Goal: Information Seeking & Learning: Learn about a topic

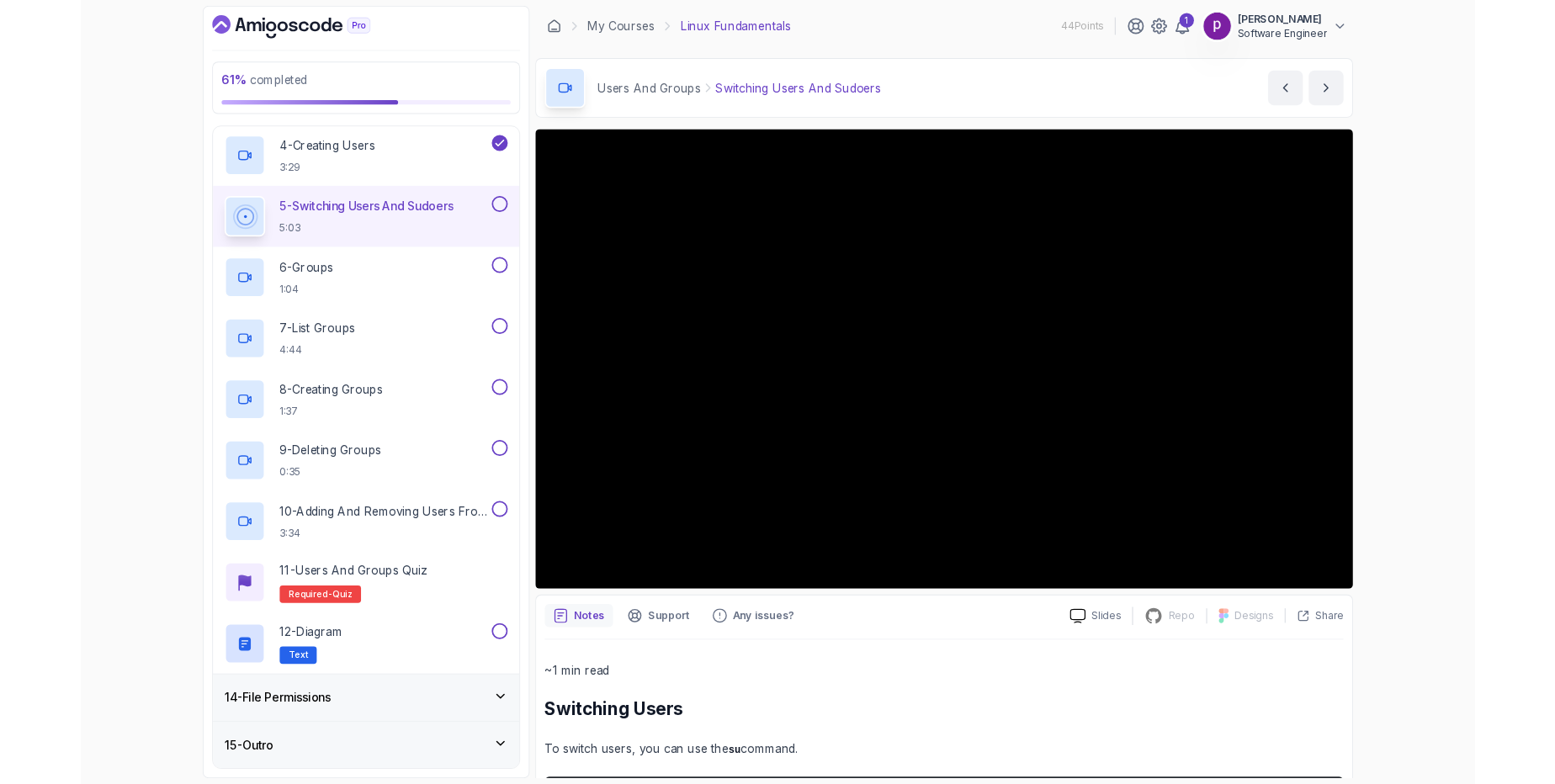
scroll to position [1048, 0]
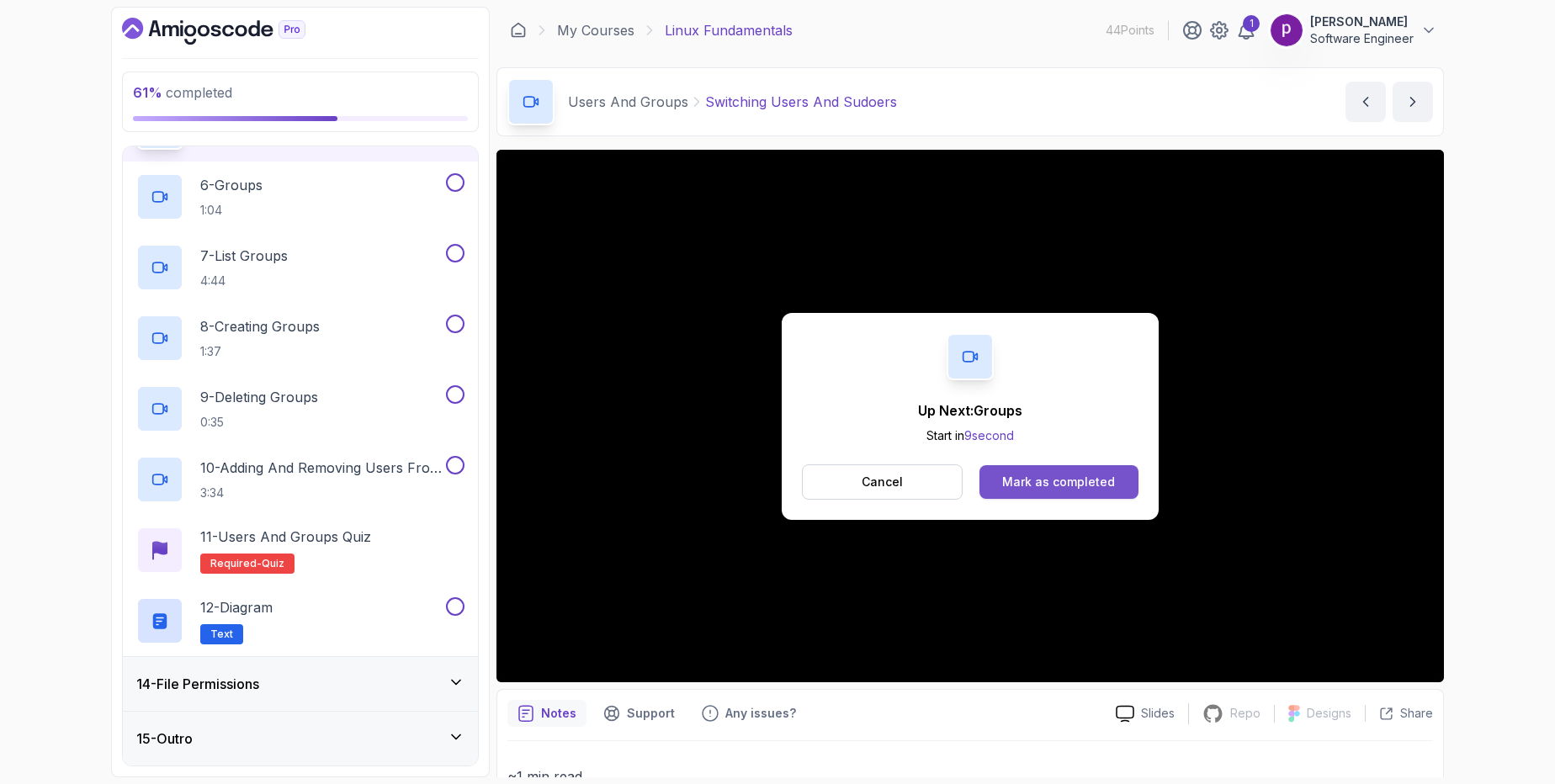
click at [1027, 485] on div "Mark as completed" at bounding box center [1058, 482] width 112 height 17
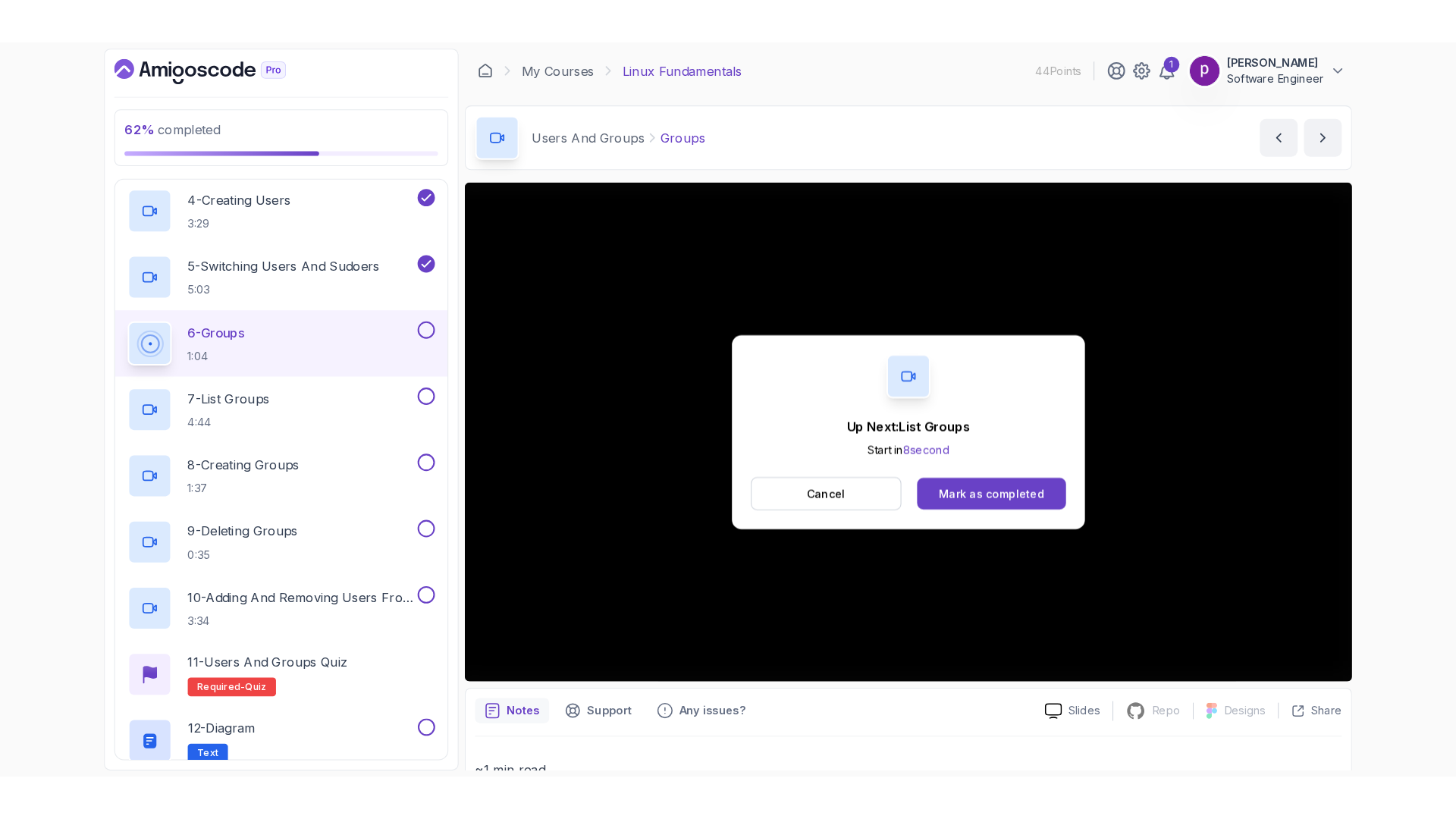
scroll to position [945, 0]
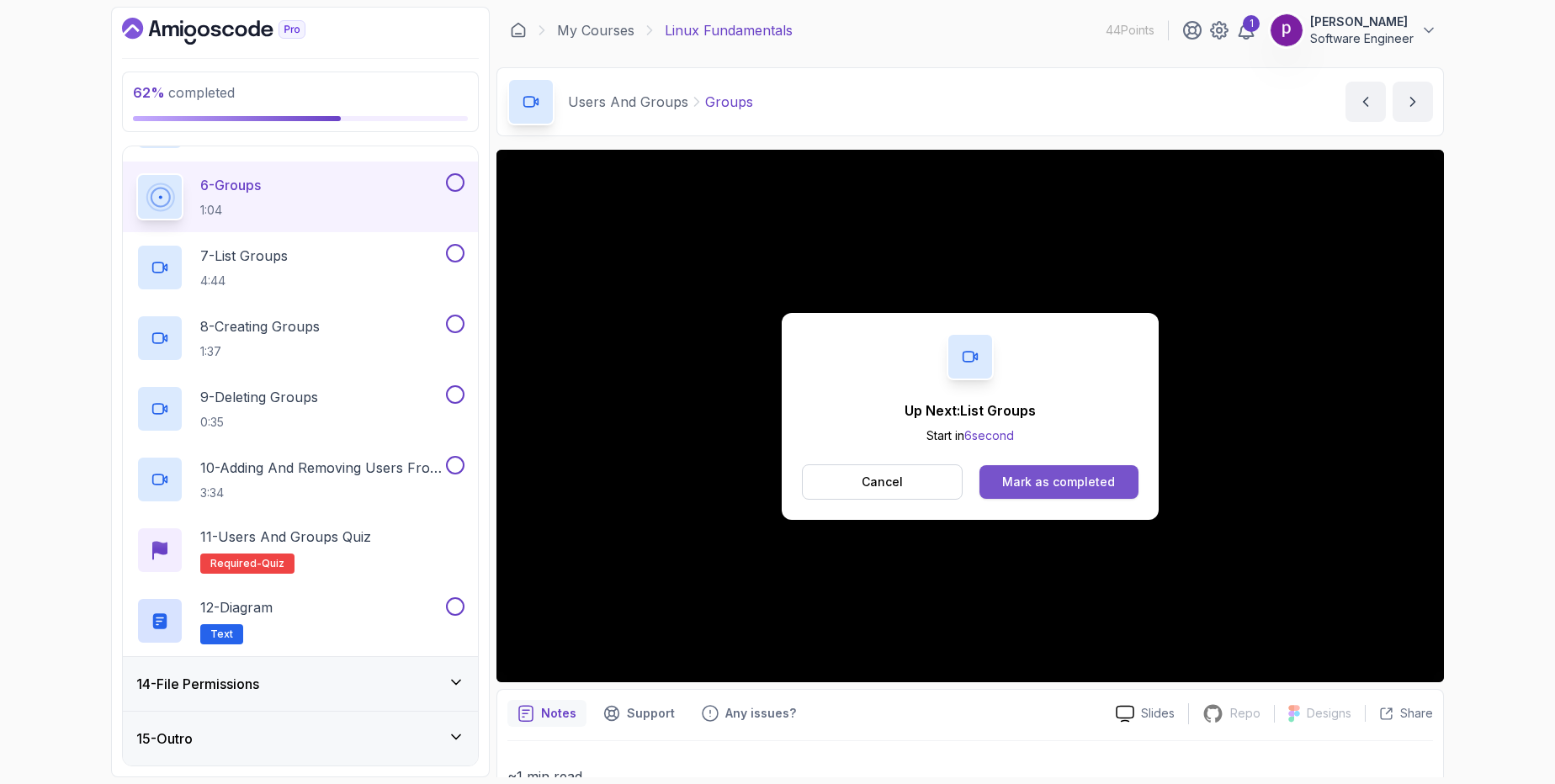
click at [1064, 482] on div "Mark as completed" at bounding box center [1058, 482] width 112 height 17
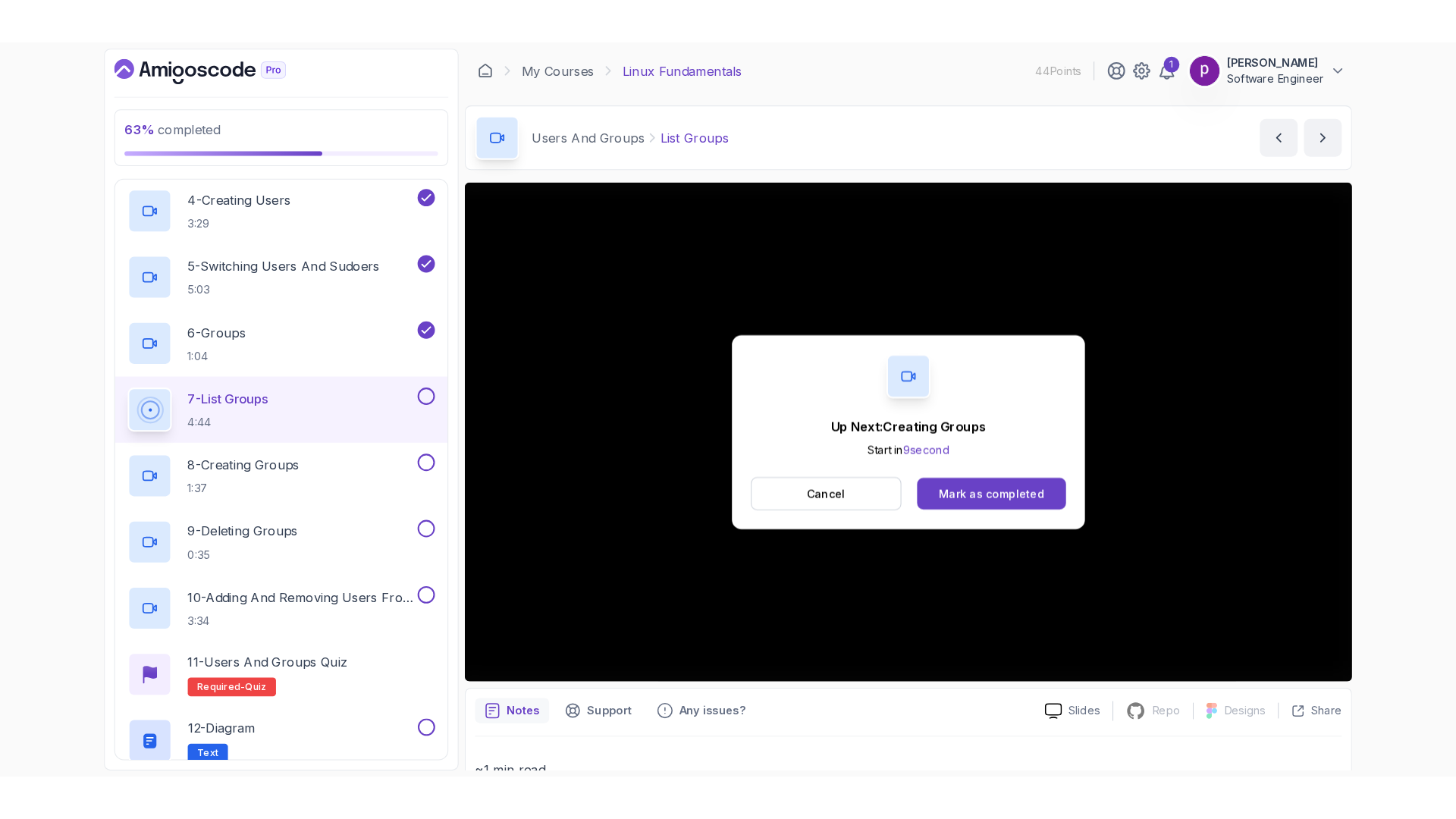
scroll to position [945, 0]
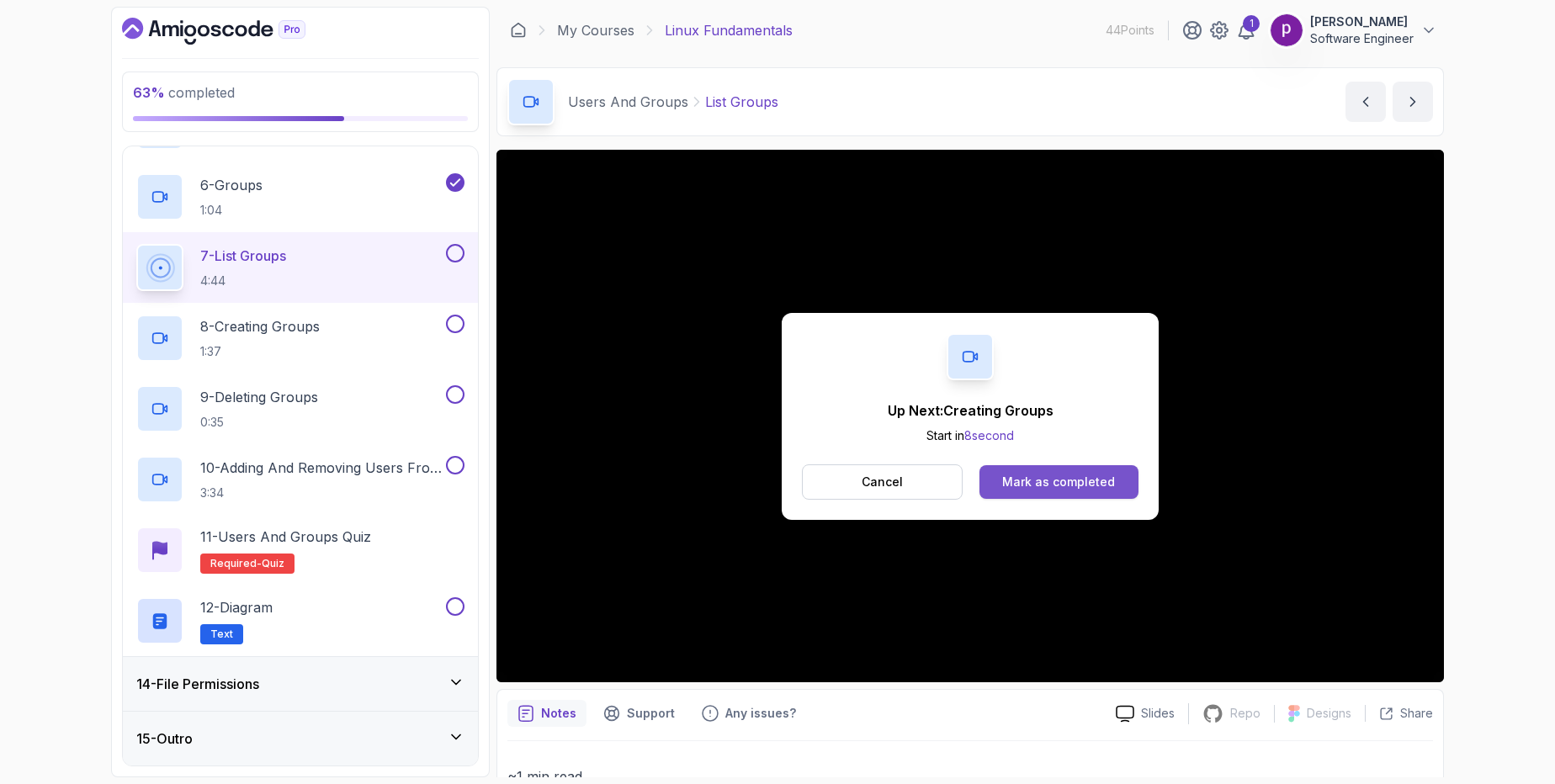
click at [1088, 479] on div "Mark as completed" at bounding box center [1058, 482] width 112 height 17
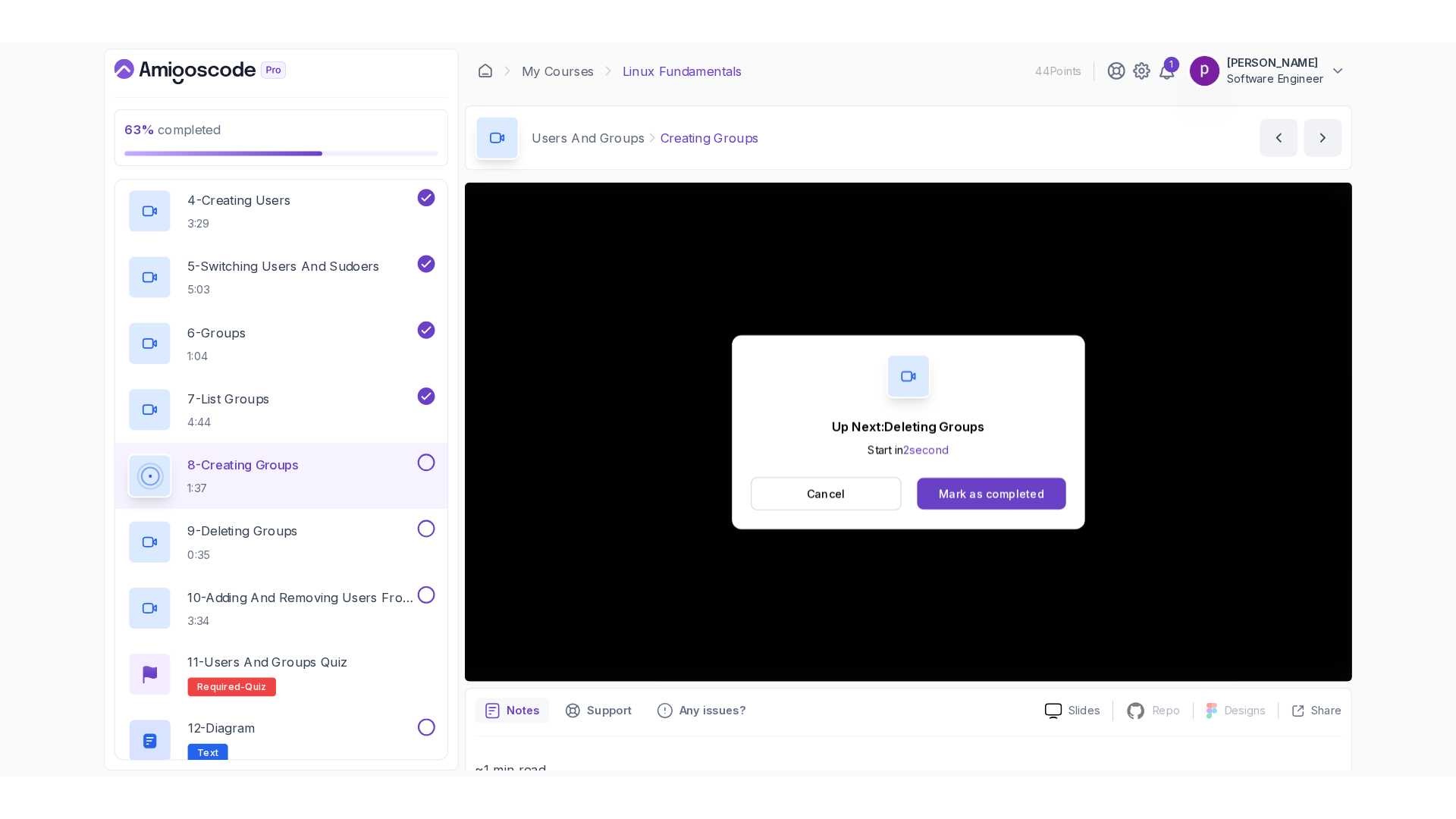
scroll to position [945, 0]
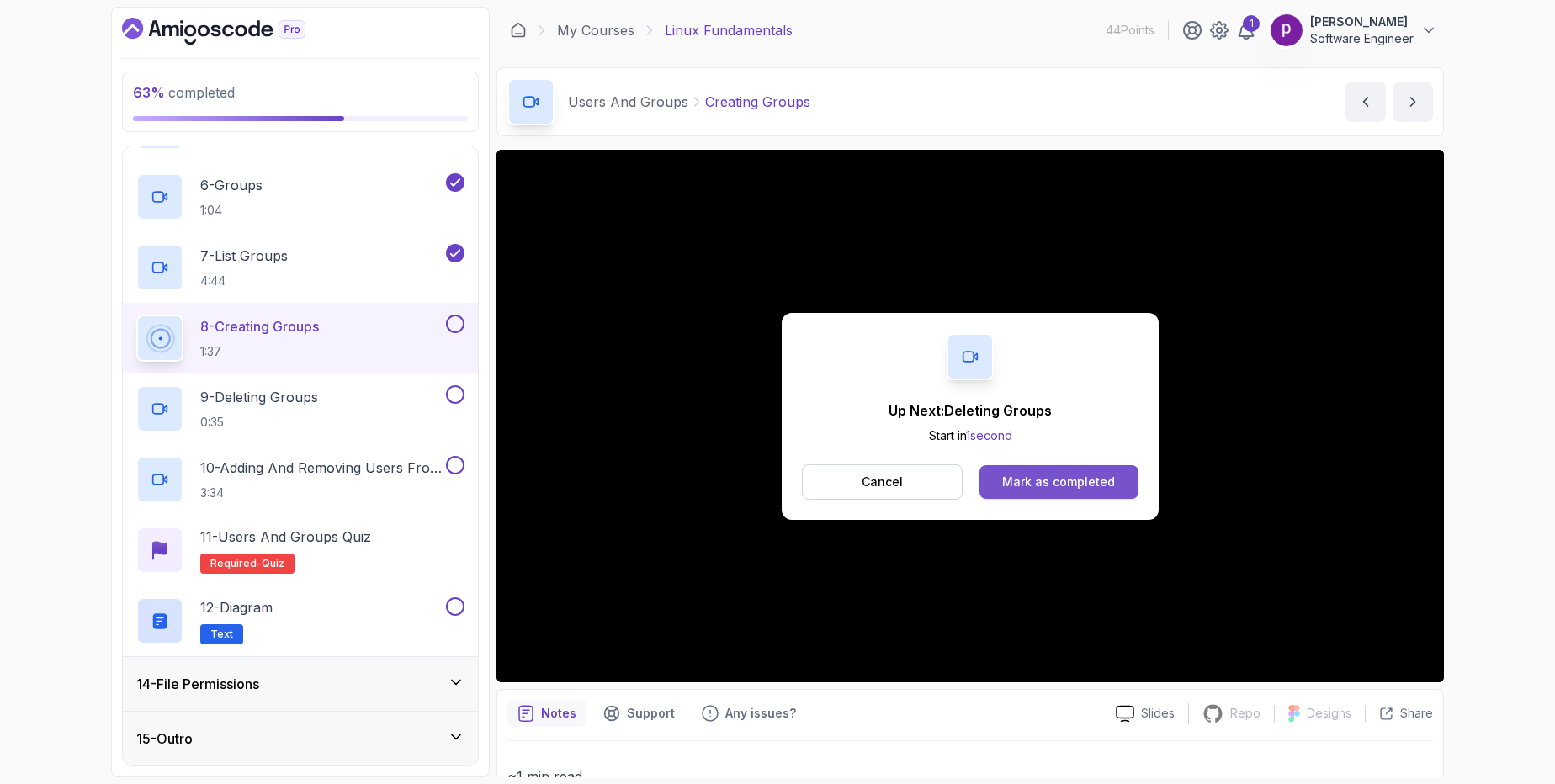
click at [1071, 470] on button "Mark as completed" at bounding box center [1059, 482] width 159 height 34
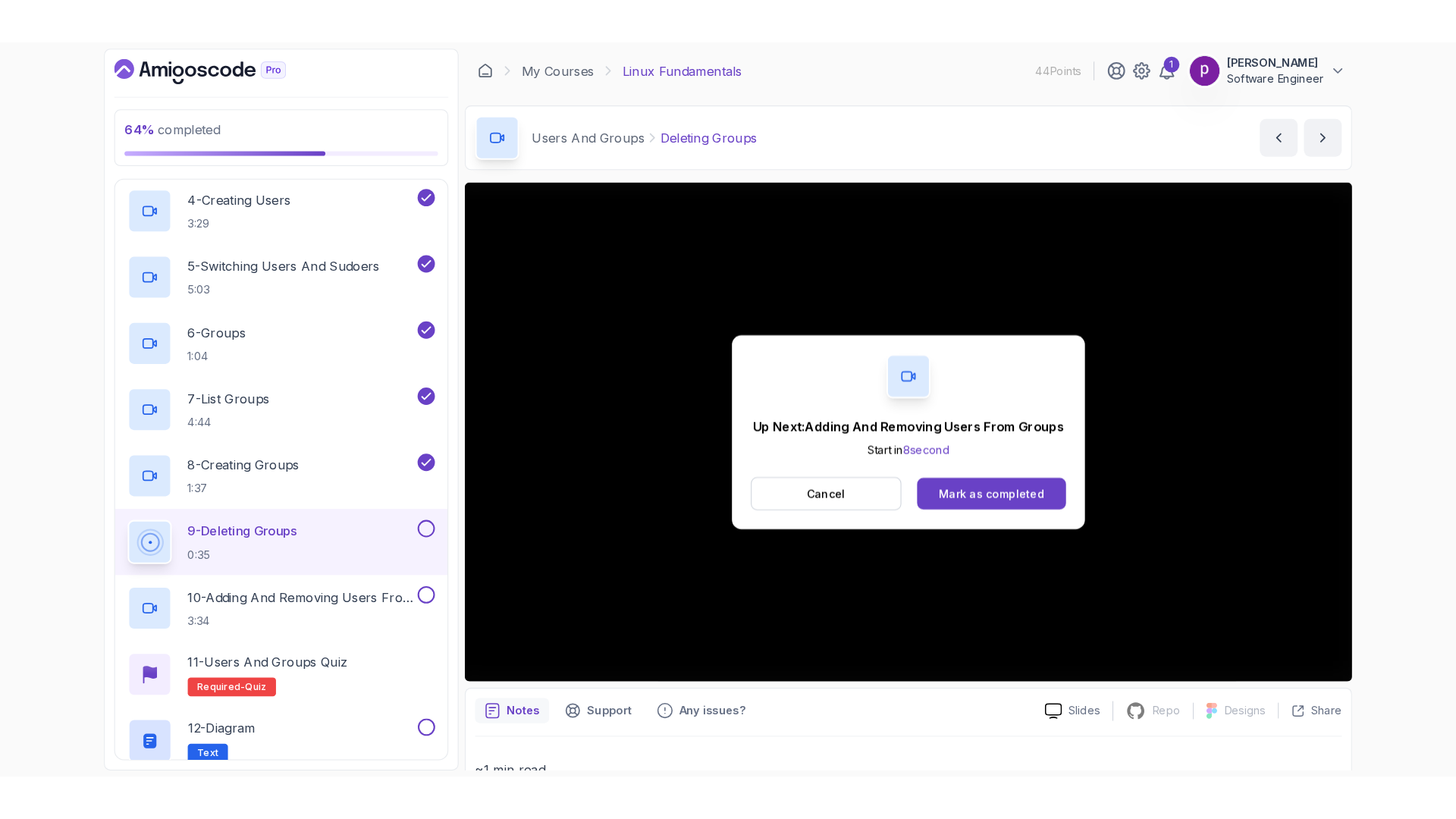
scroll to position [945, 0]
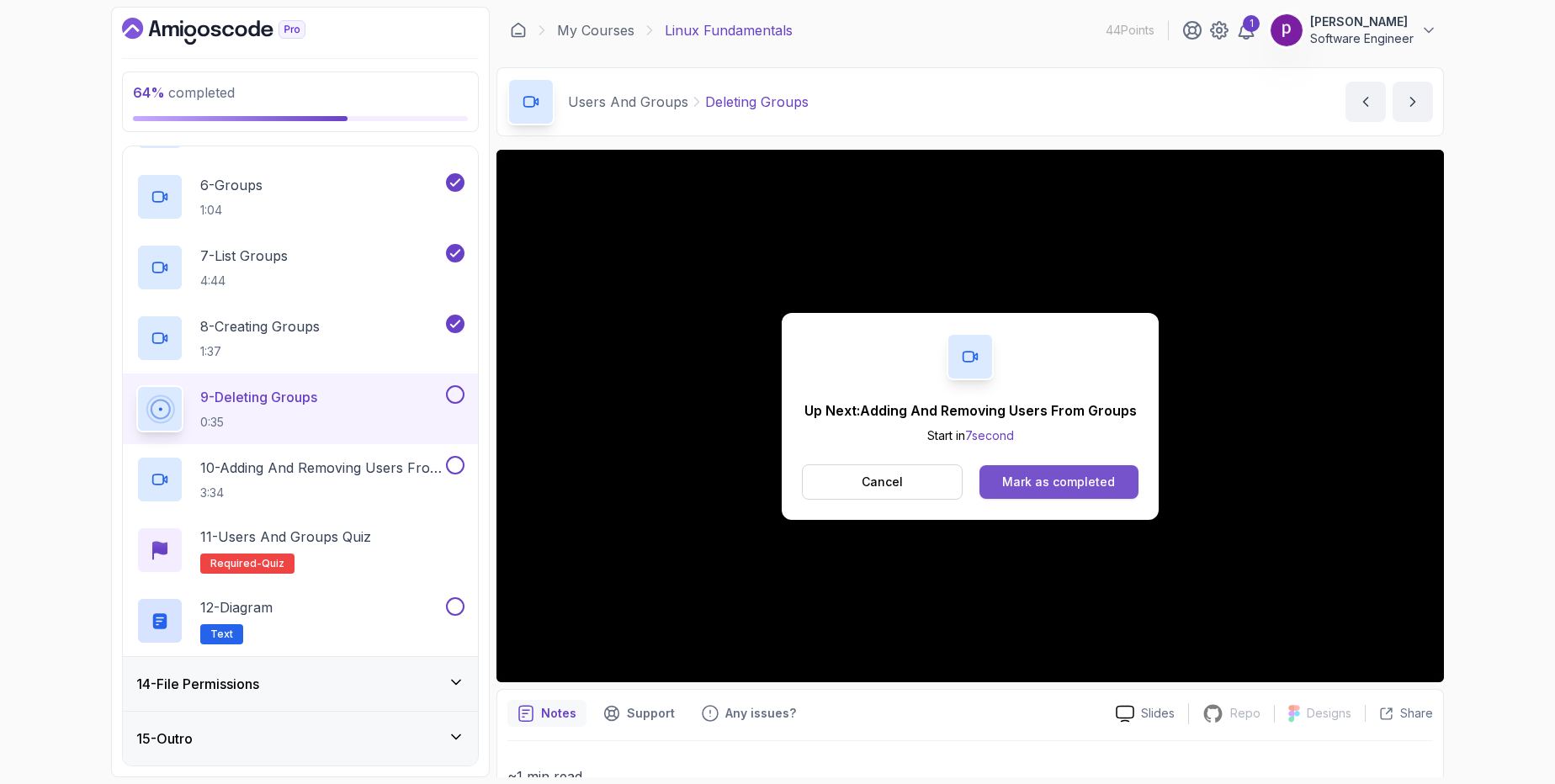
click at [1078, 476] on div "Mark as completed" at bounding box center [1058, 482] width 112 height 17
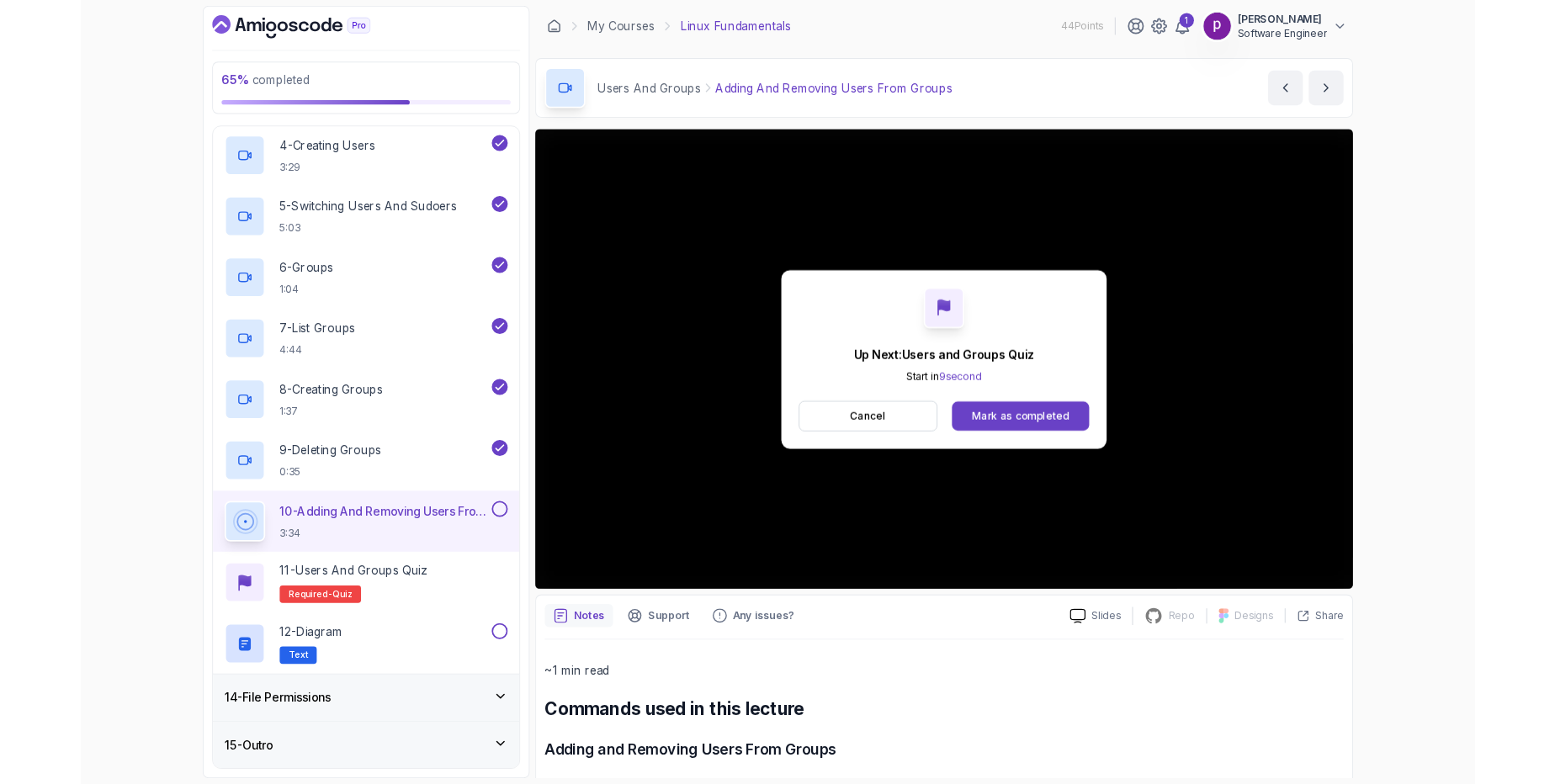
scroll to position [1048, 0]
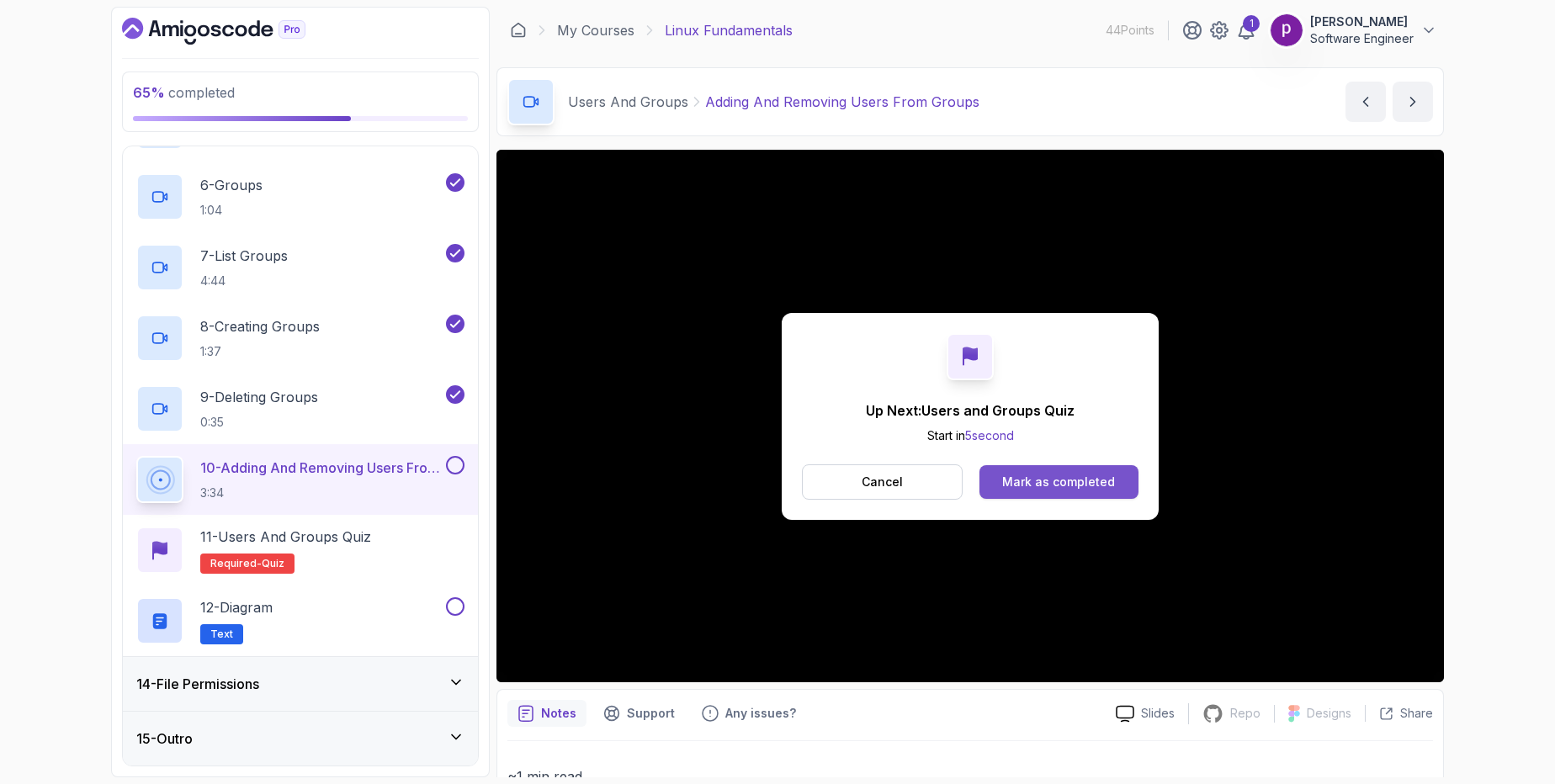
click at [1097, 480] on div "Mark as completed" at bounding box center [1058, 482] width 112 height 17
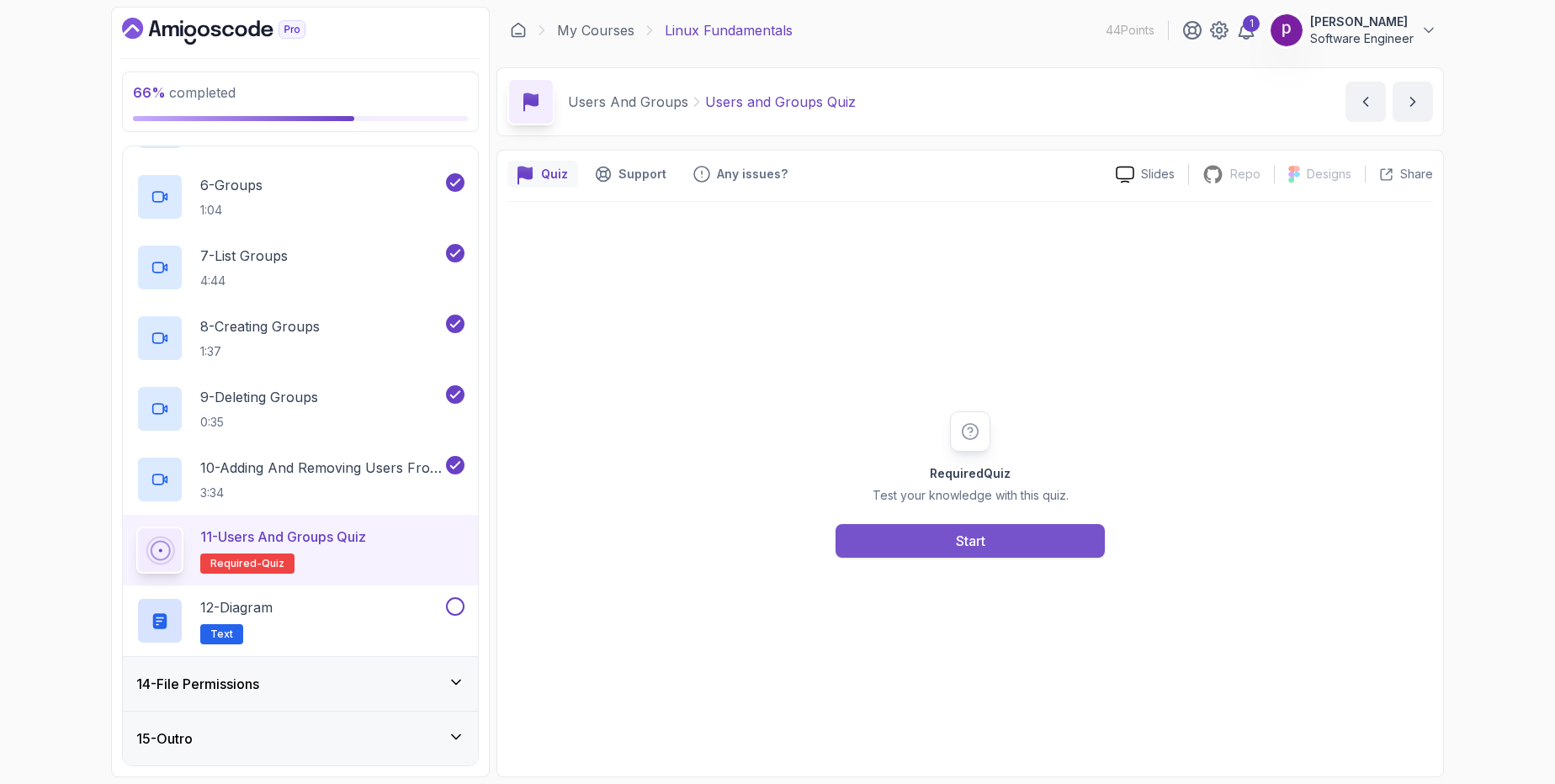
click at [1086, 532] on button "Start" at bounding box center [970, 541] width 269 height 34
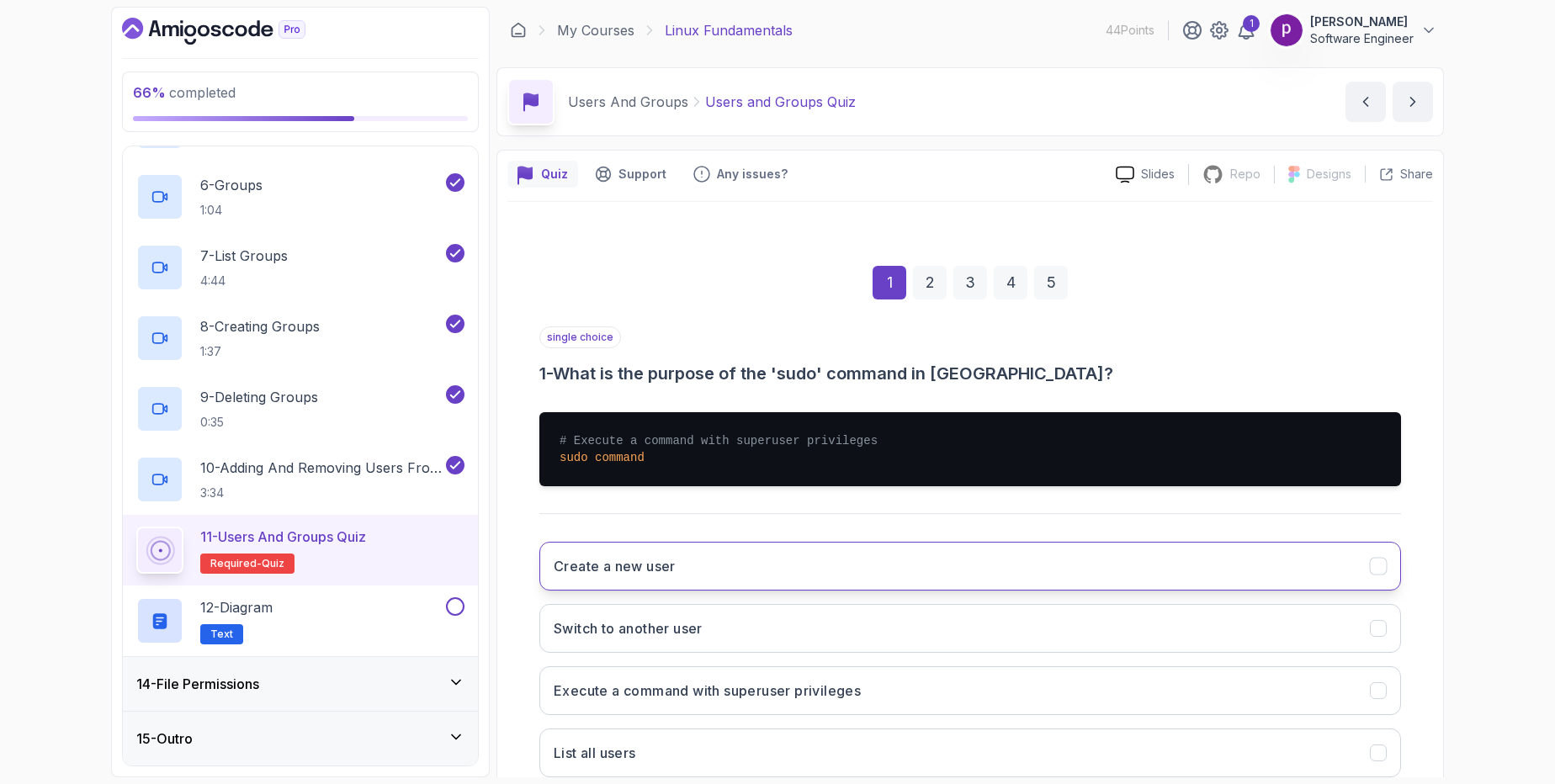
scroll to position [108, 0]
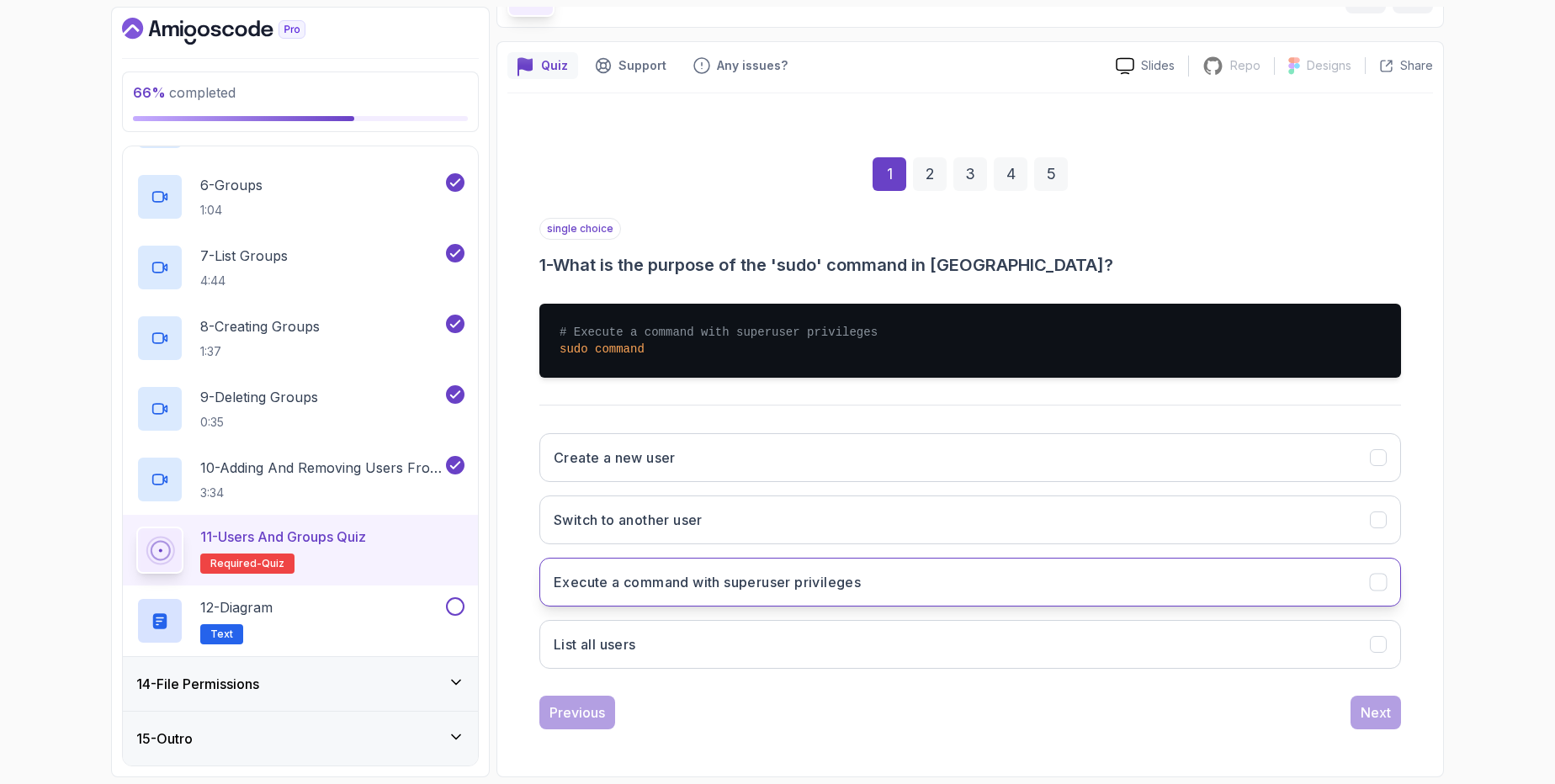
click at [765, 590] on h3 "Execute a command with superuser privileges" at bounding box center [707, 582] width 307 height 20
click at [1368, 714] on div "Next" at bounding box center [1376, 712] width 30 height 20
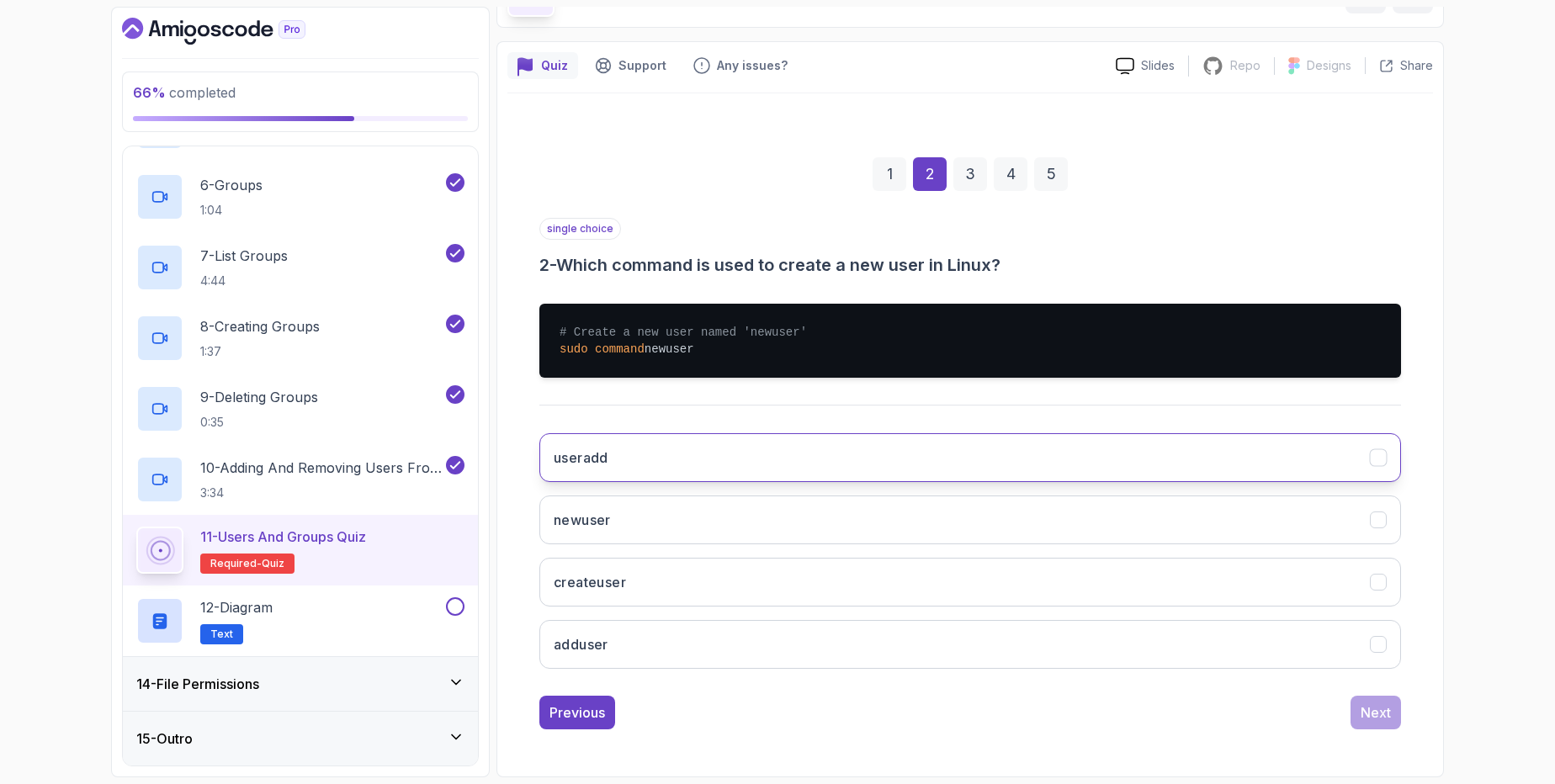
click at [670, 451] on button "useradd" at bounding box center [970, 457] width 862 height 49
click at [1379, 710] on div "Next" at bounding box center [1376, 712] width 30 height 20
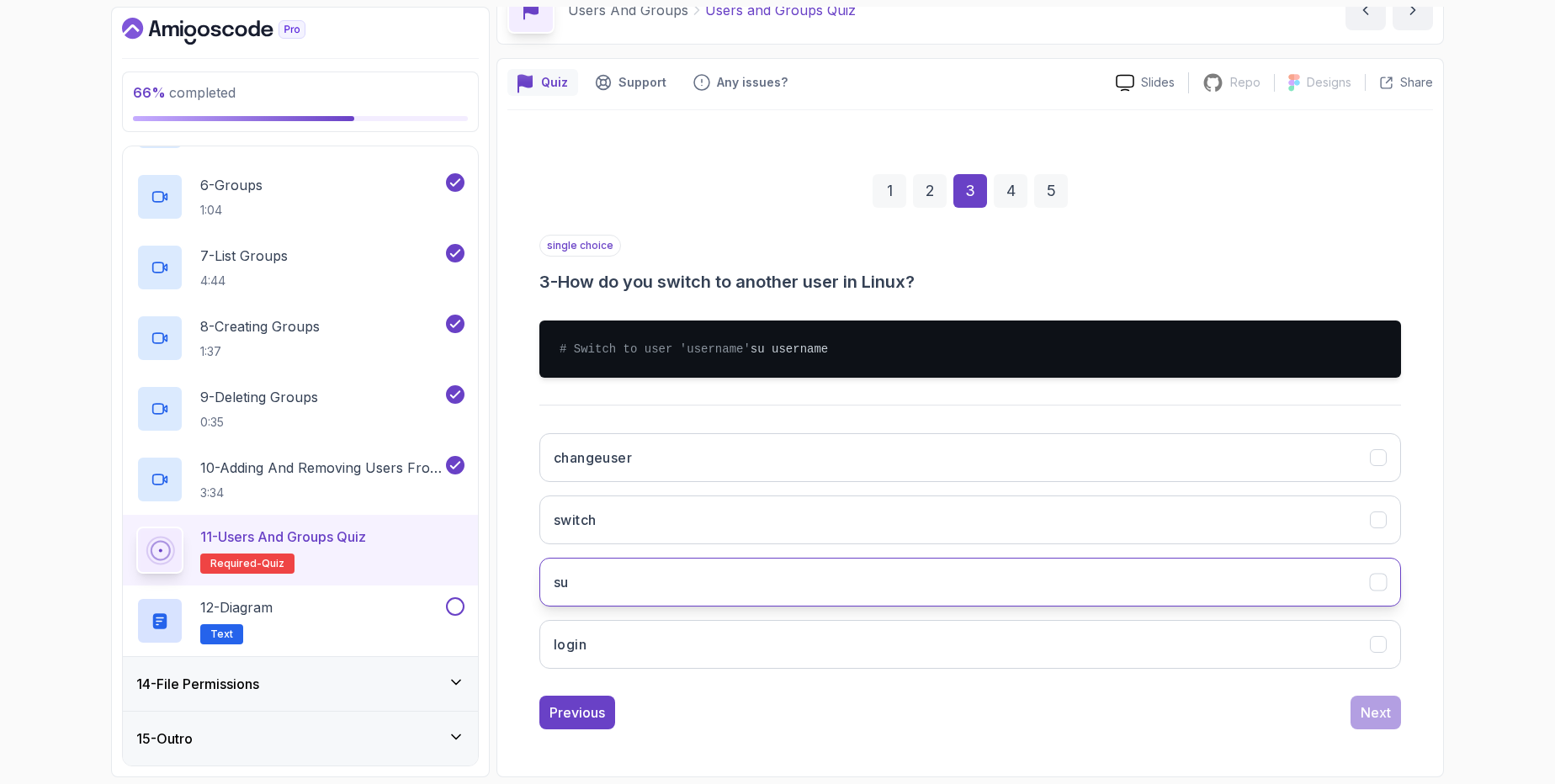
click at [728, 589] on button "su" at bounding box center [970, 581] width 862 height 49
click at [1368, 715] on div "Next" at bounding box center [1376, 712] width 30 height 20
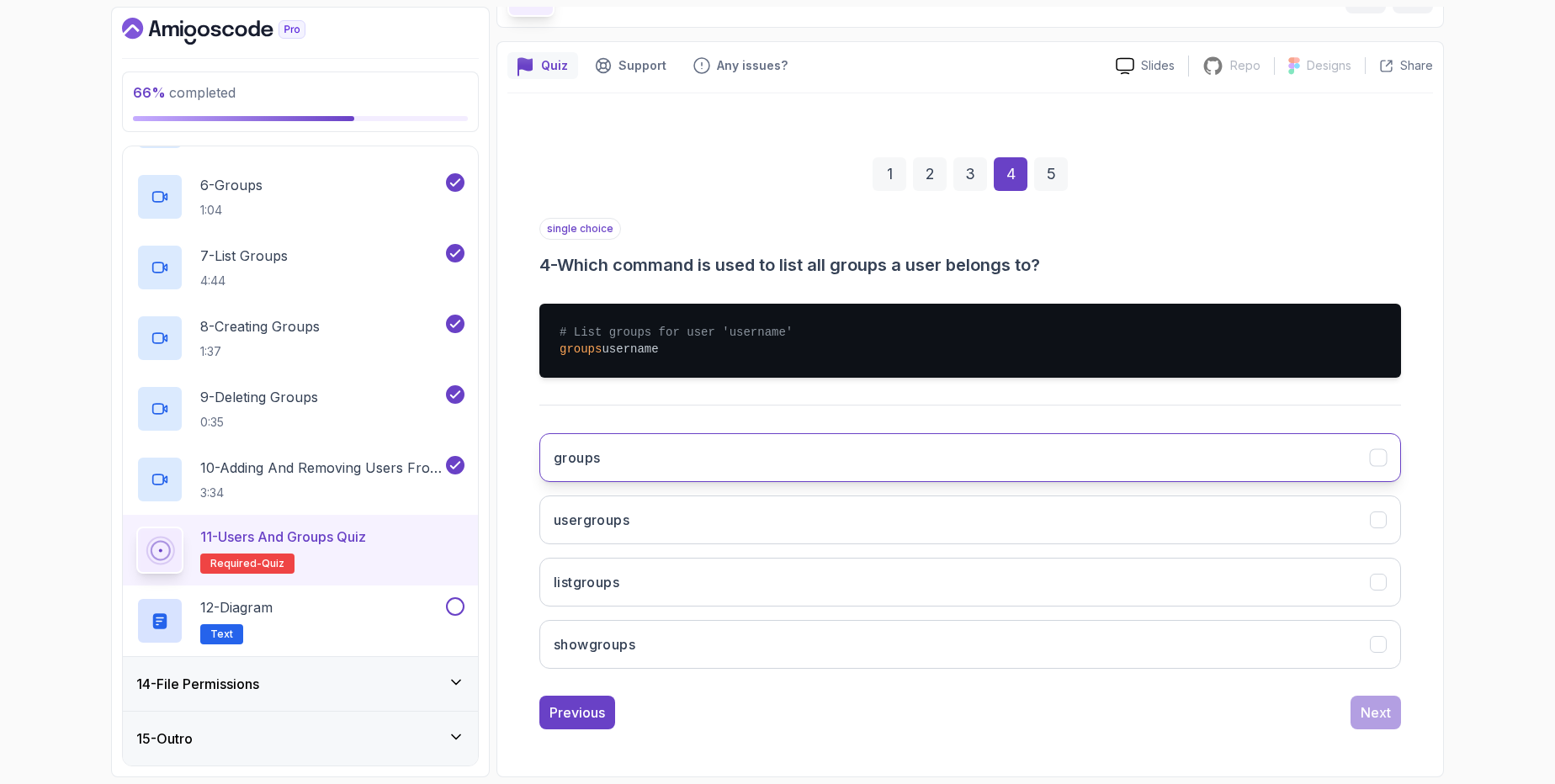
click at [721, 455] on button "groups" at bounding box center [970, 457] width 862 height 49
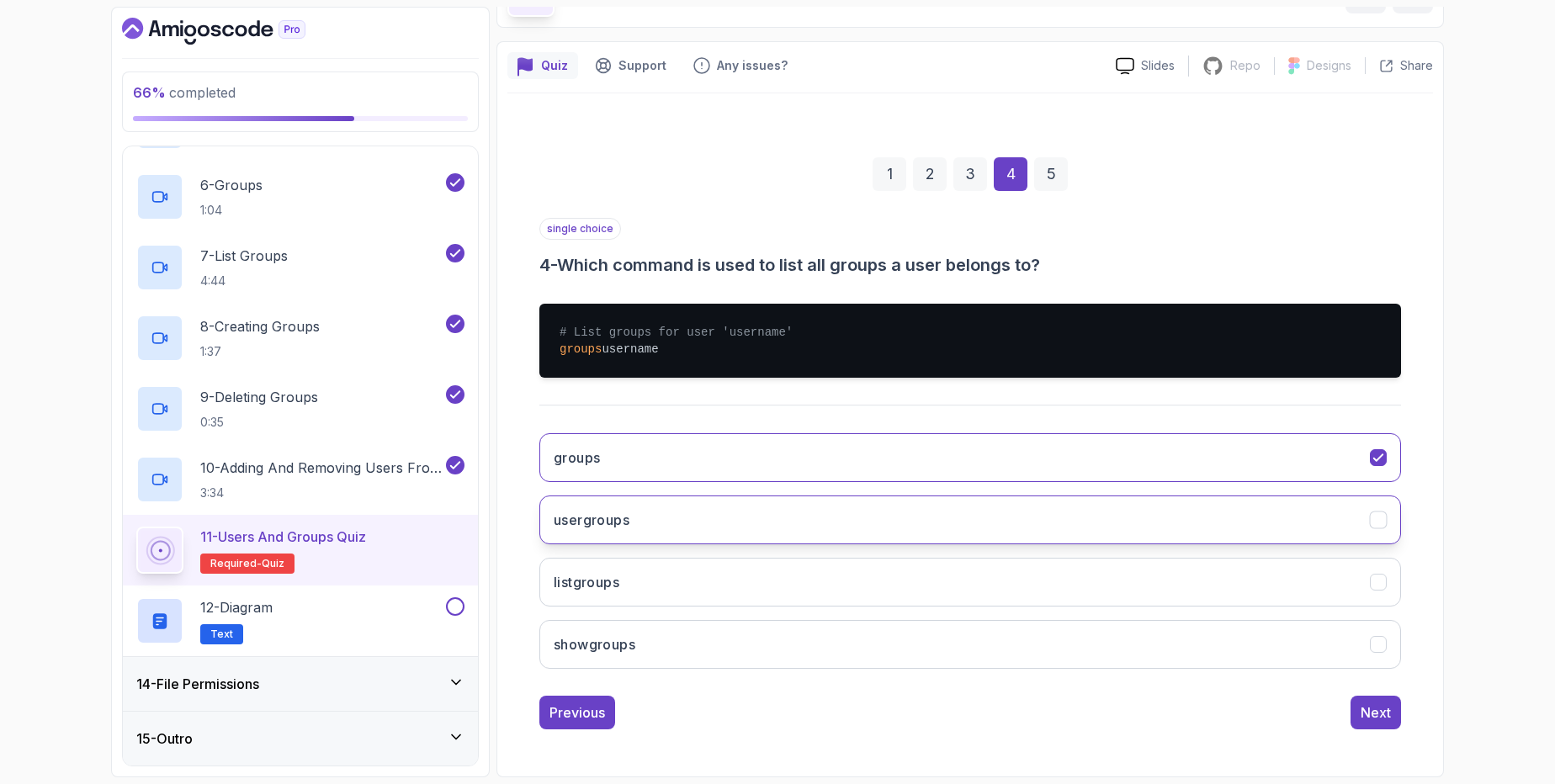
click at [1143, 500] on button "usergroups" at bounding box center [970, 520] width 862 height 49
click at [1048, 451] on button "groups" at bounding box center [970, 457] width 862 height 49
click at [1380, 715] on div "Next" at bounding box center [1376, 712] width 30 height 20
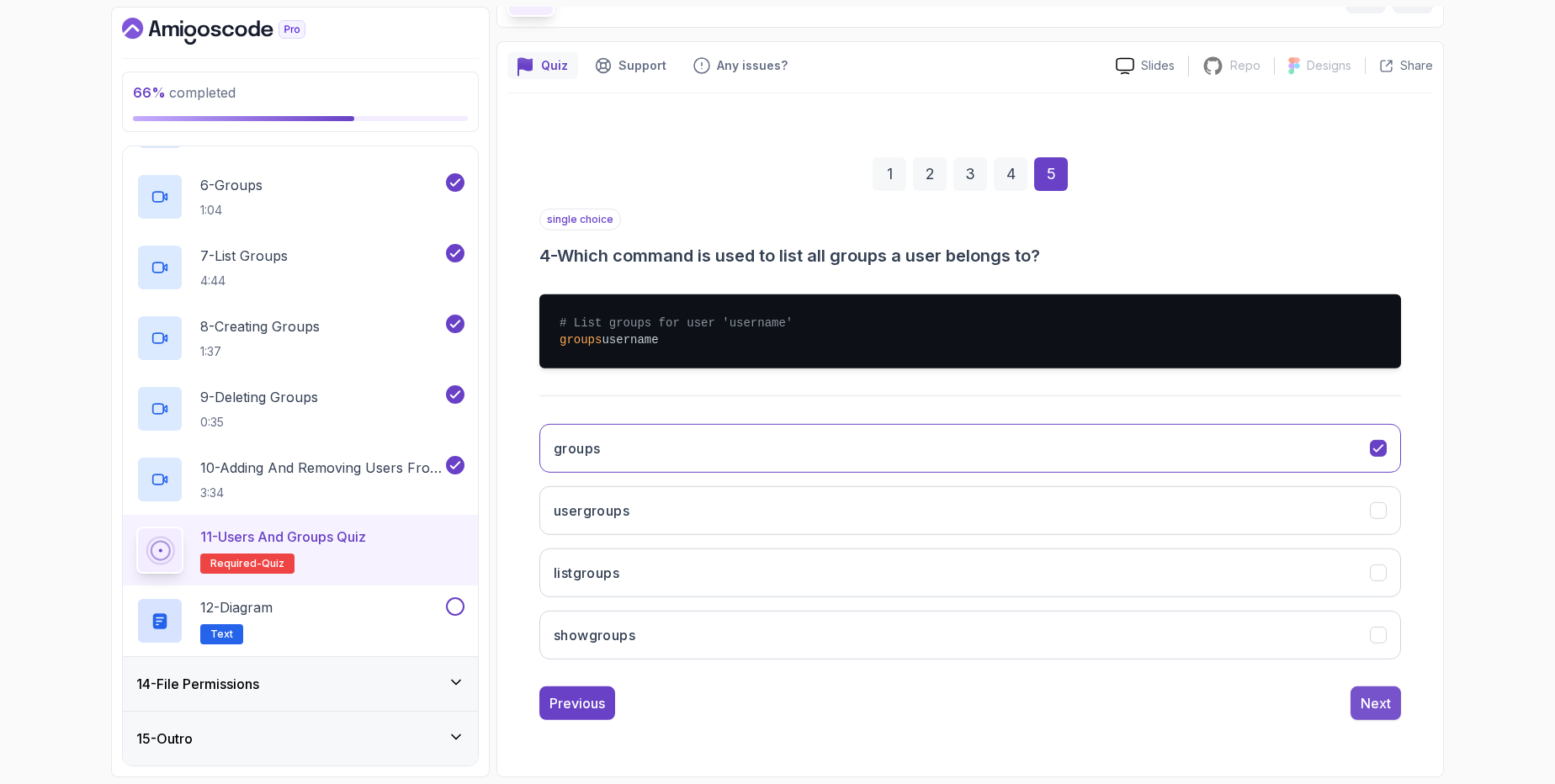
scroll to position [0, 0]
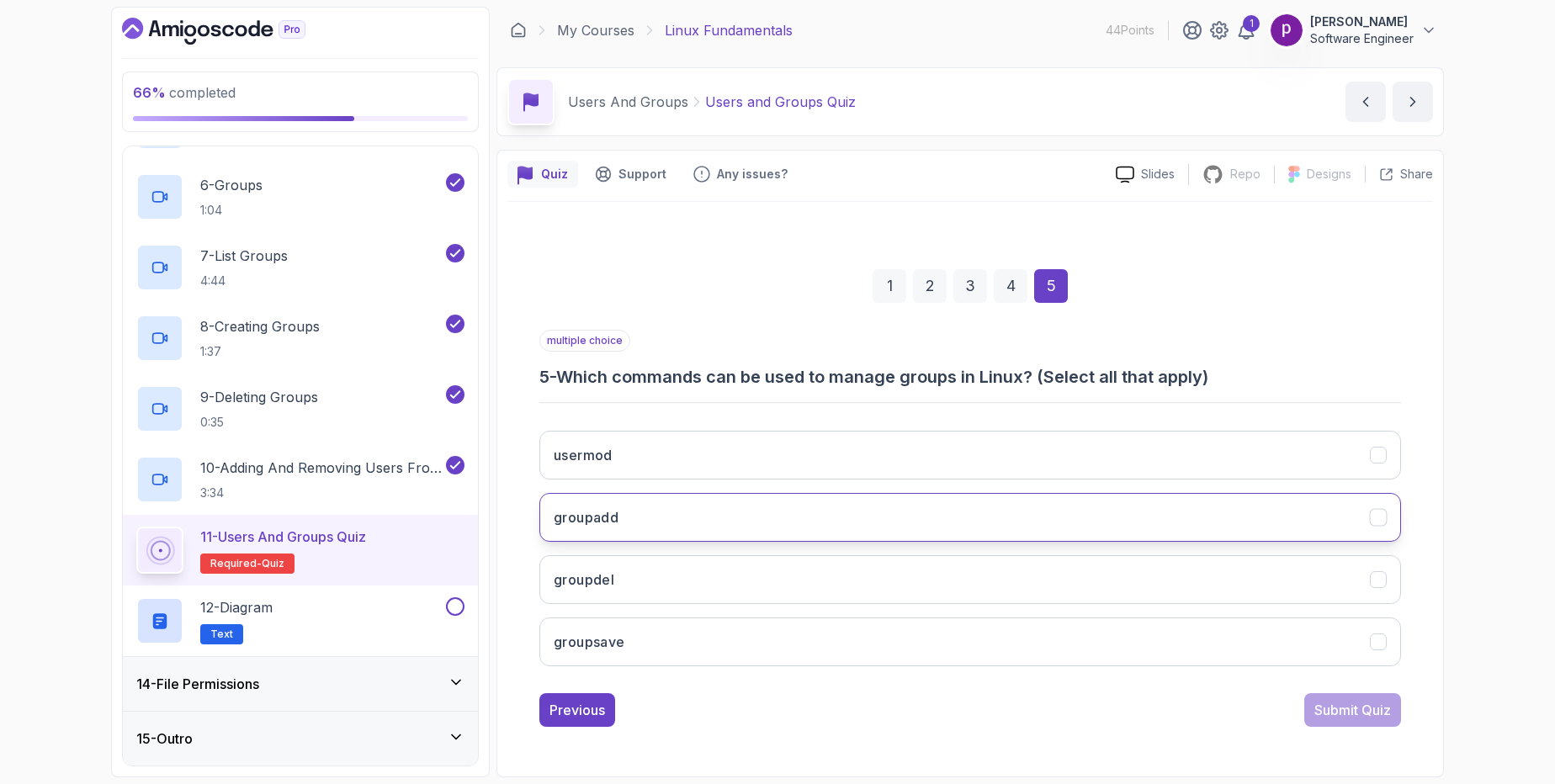
click at [869, 529] on button "groupadd" at bounding box center [970, 517] width 862 height 49
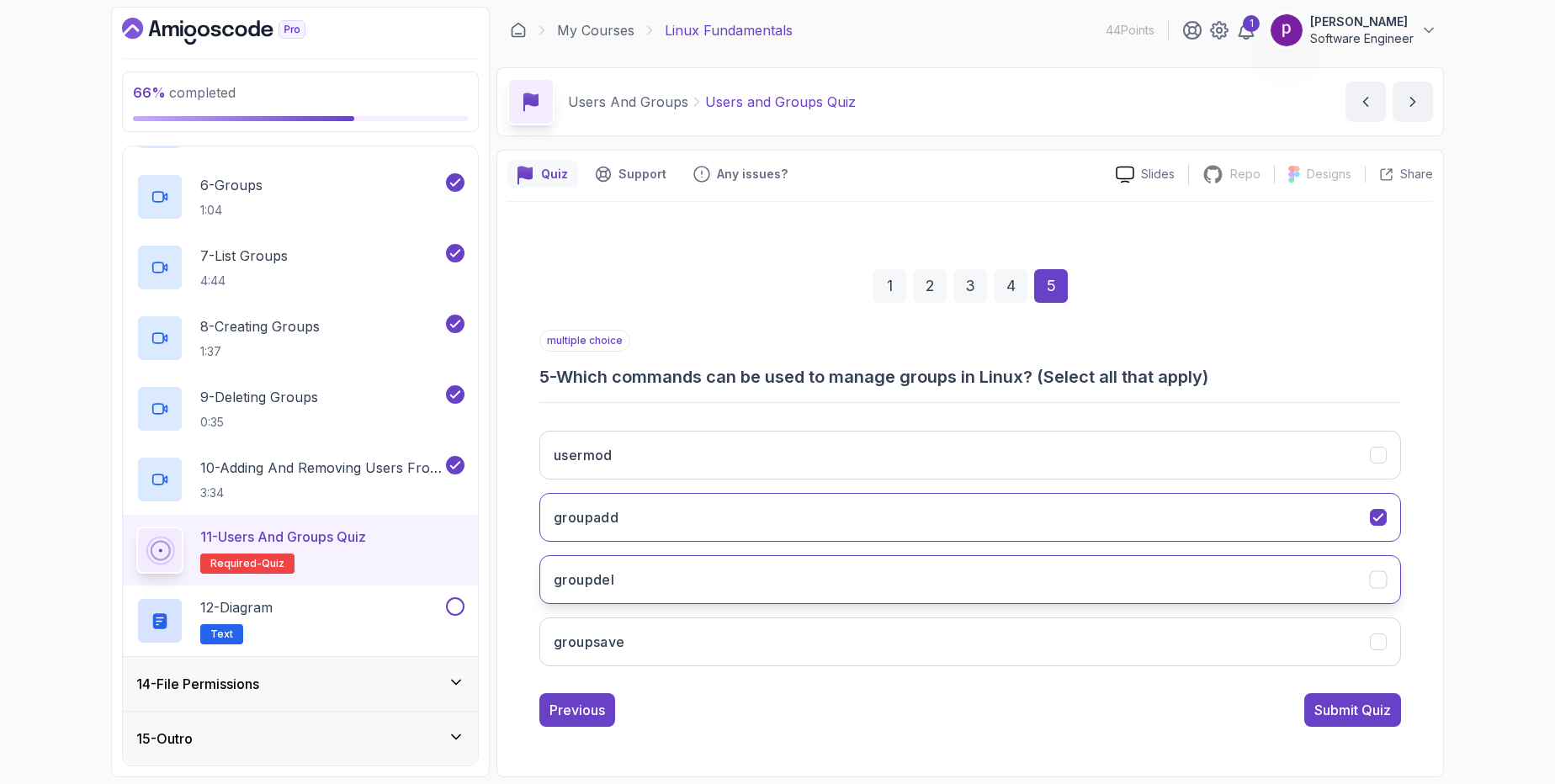
click at [1385, 578] on icon "groupdel" at bounding box center [1379, 579] width 16 height 16
click at [1382, 717] on div "Submit Quiz" at bounding box center [1352, 709] width 77 height 20
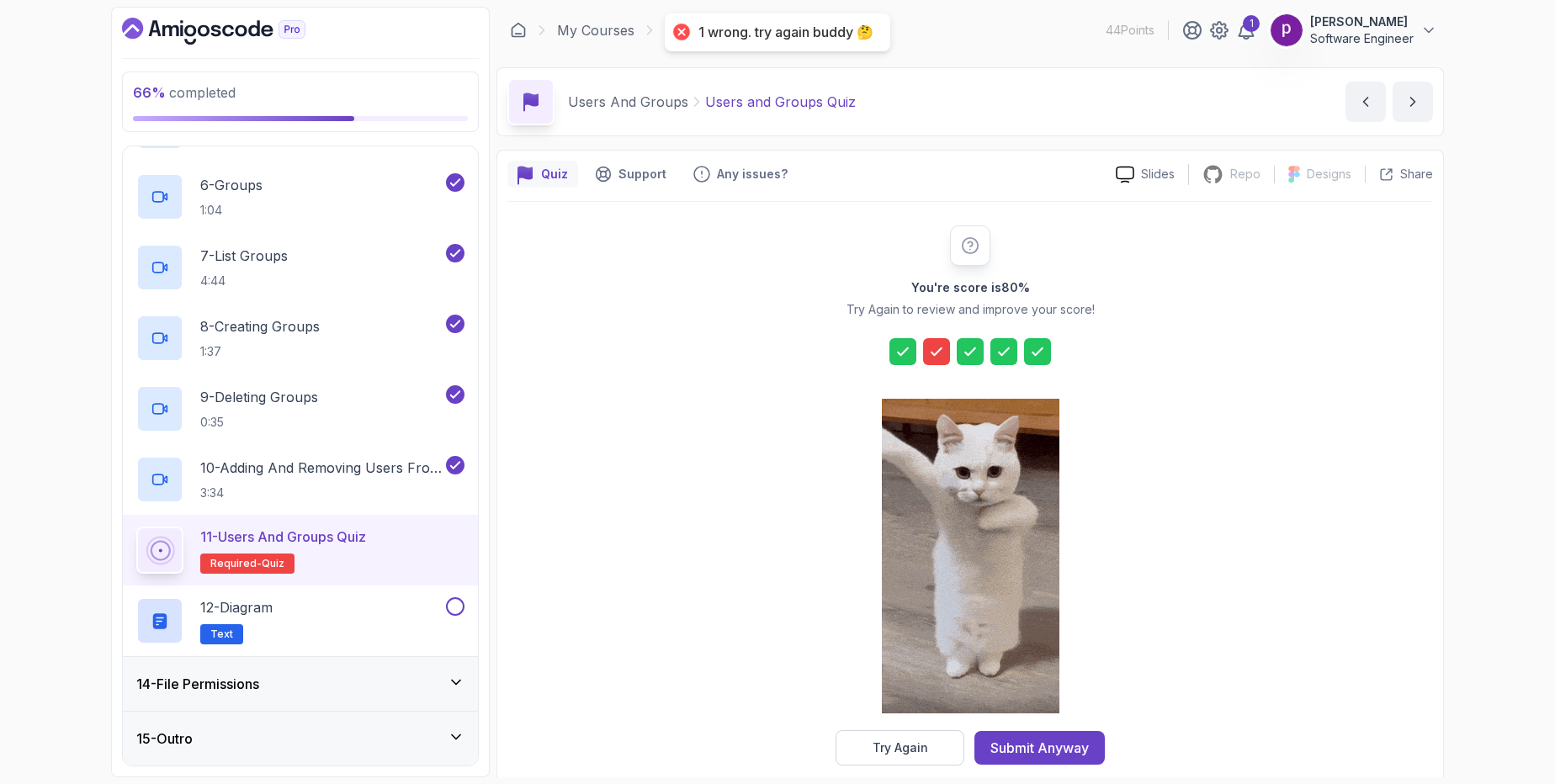
click at [938, 347] on icon at bounding box center [937, 351] width 17 height 17
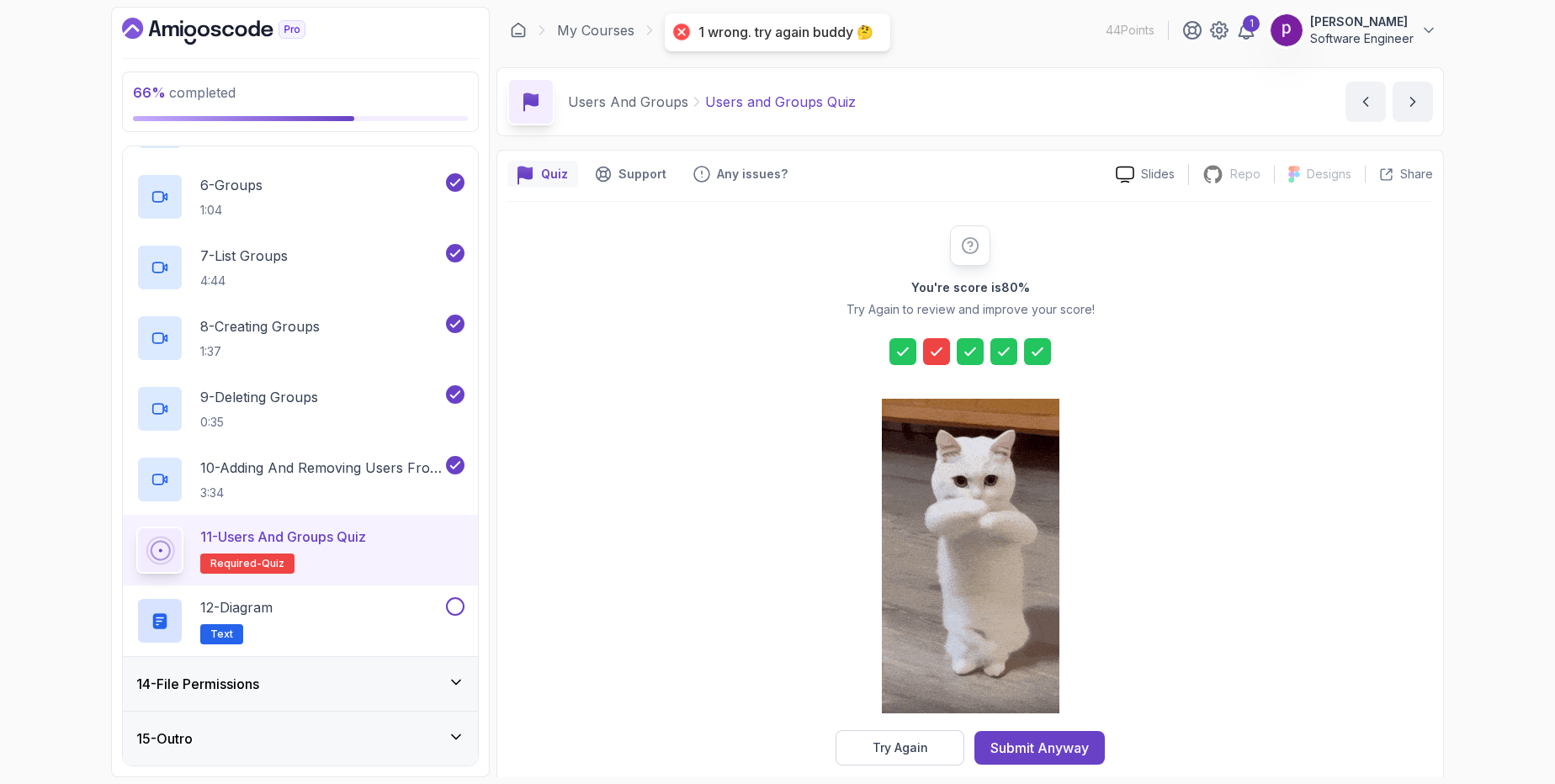
click at [938, 347] on icon at bounding box center [937, 351] width 17 height 17
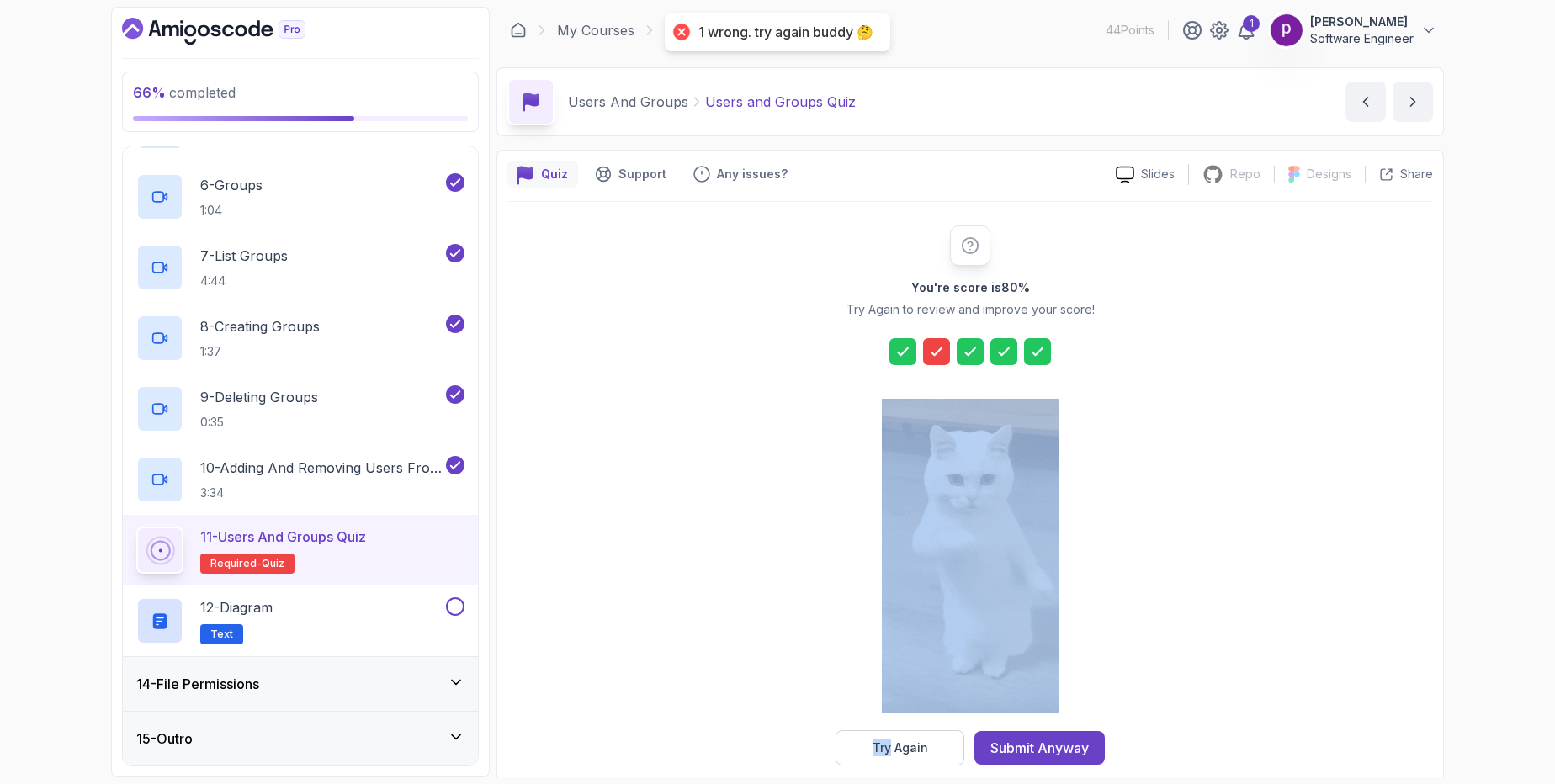
click at [938, 347] on icon at bounding box center [937, 351] width 17 height 17
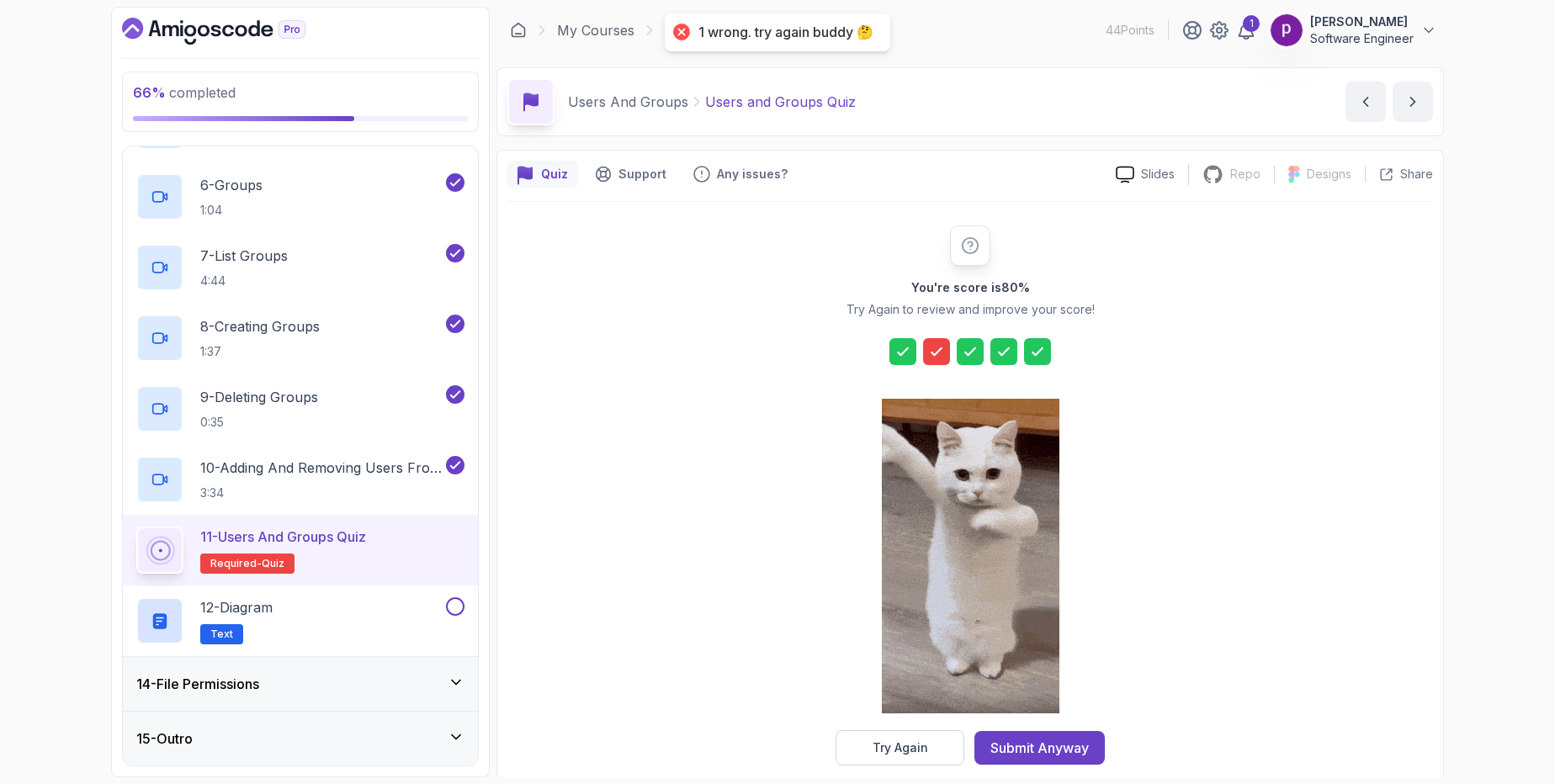
click at [938, 347] on icon at bounding box center [937, 351] width 17 height 17
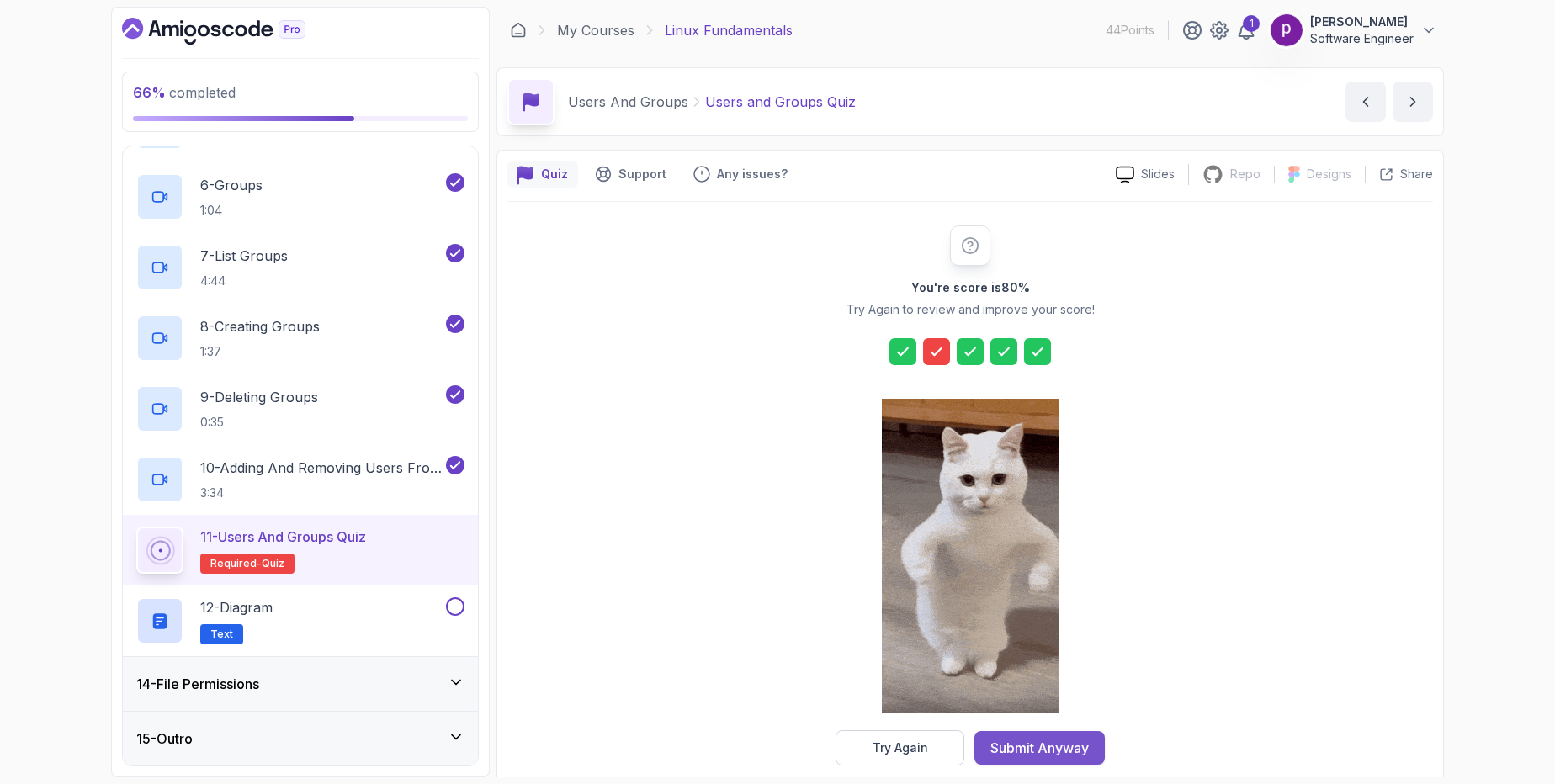
click at [1038, 757] on div "Submit Anyway" at bounding box center [1039, 747] width 98 height 20
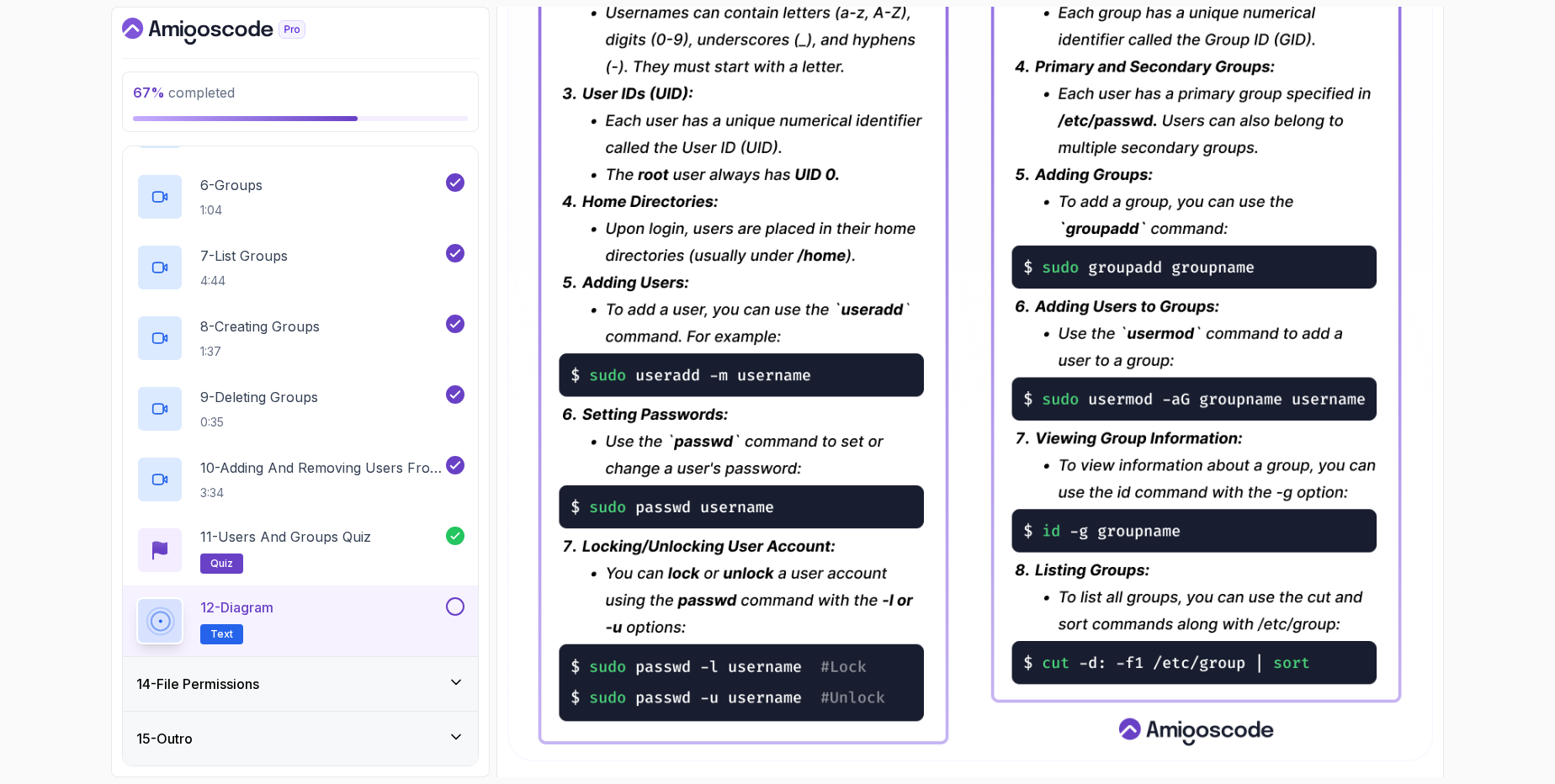
scroll to position [706, 0]
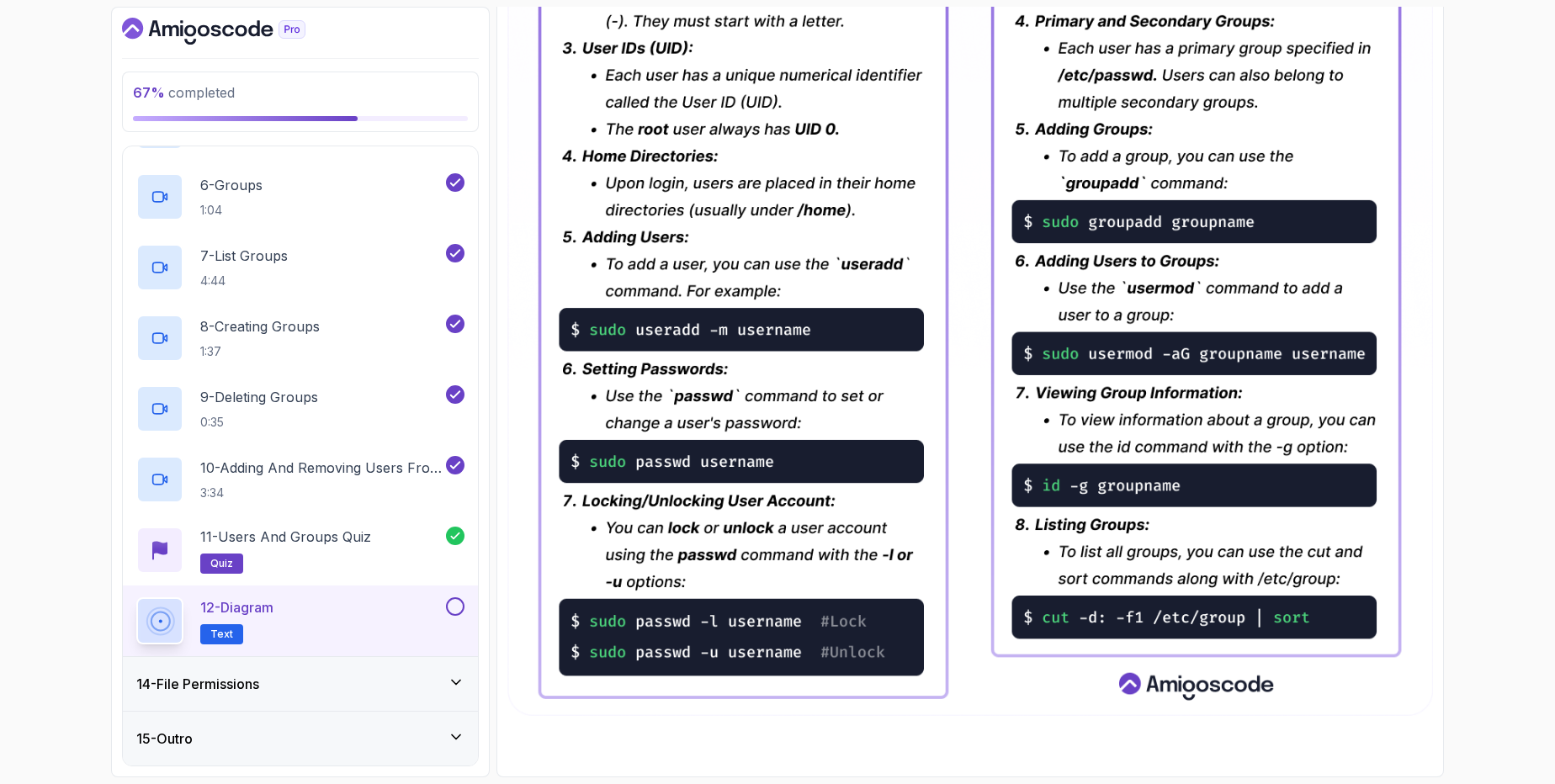
click at [452, 604] on button at bounding box center [455, 606] width 19 height 19
click at [347, 682] on div "14 - File Permissions" at bounding box center [300, 684] width 328 height 20
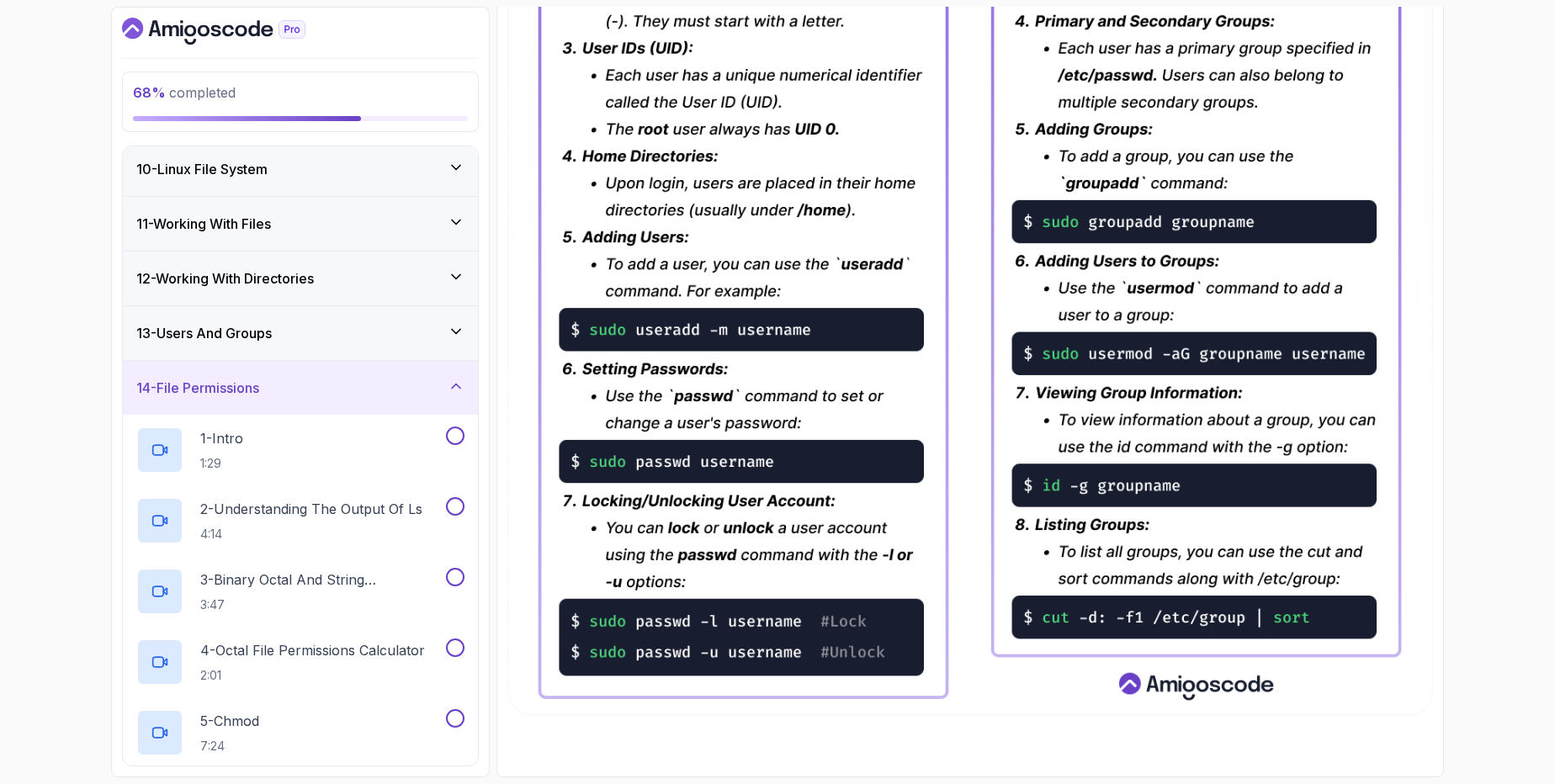
scroll to position [490, 0]
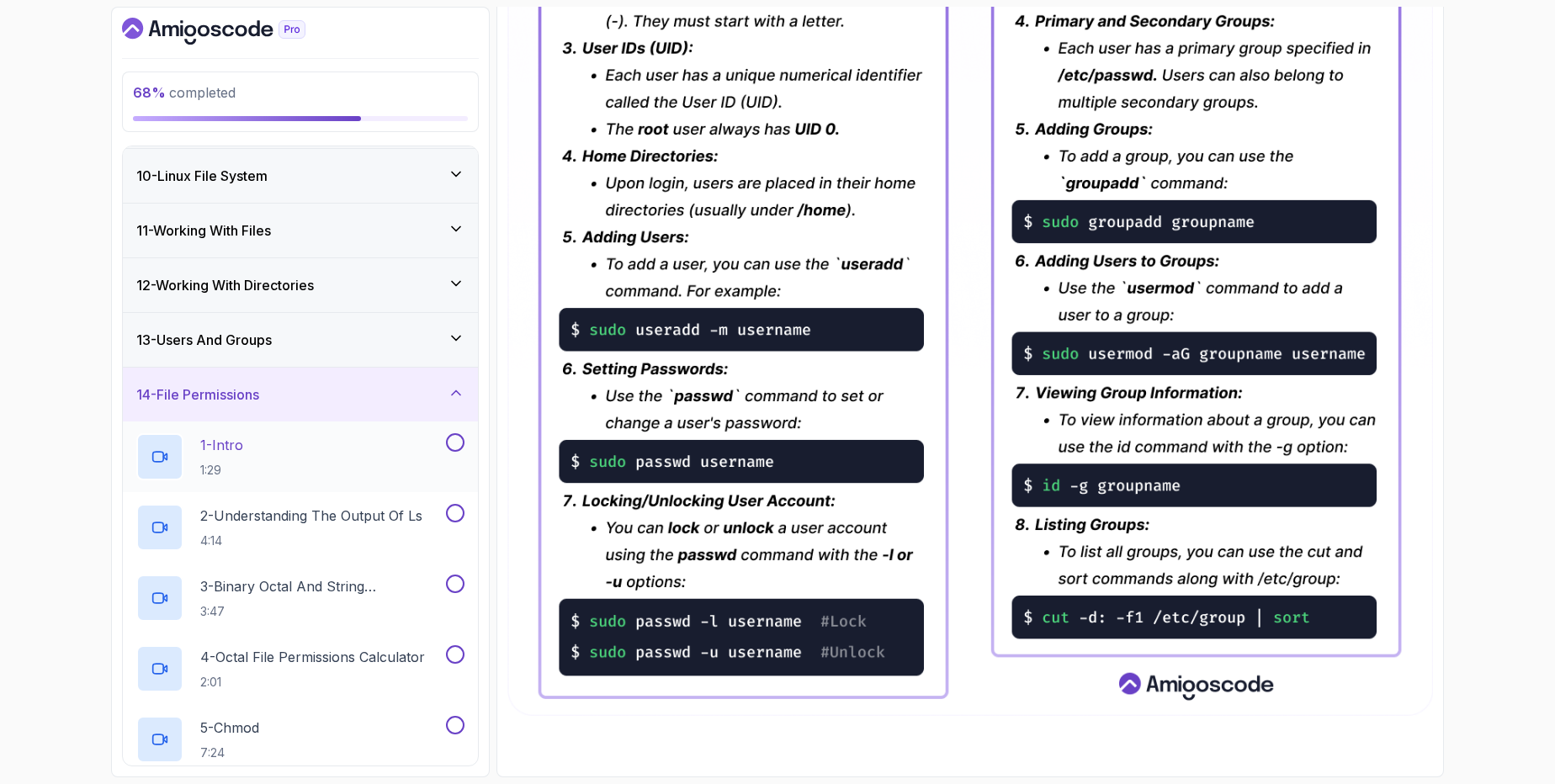
click at [287, 458] on div "1 - Intro 1:29" at bounding box center [289, 456] width 306 height 47
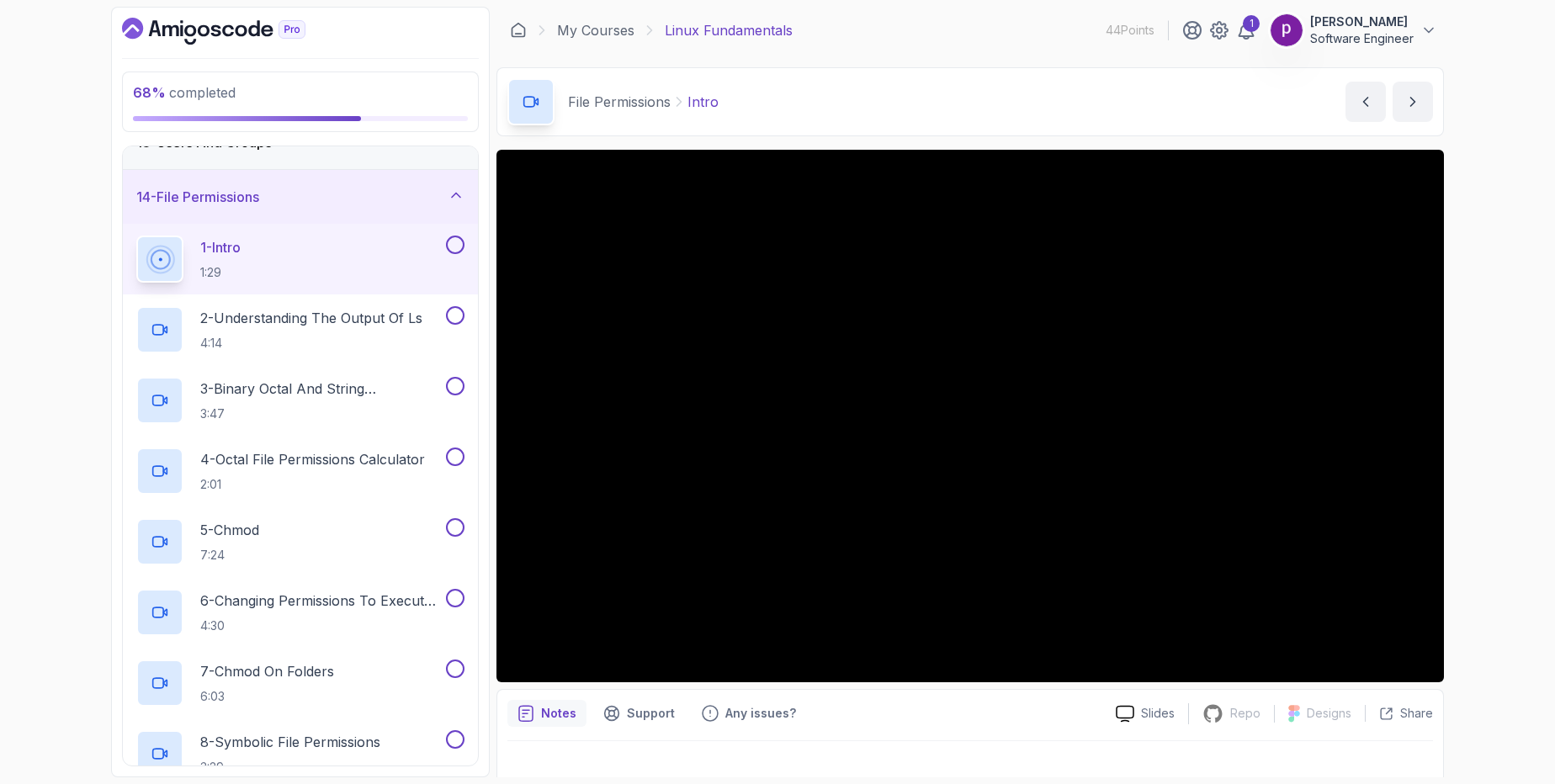
scroll to position [1119, 0]
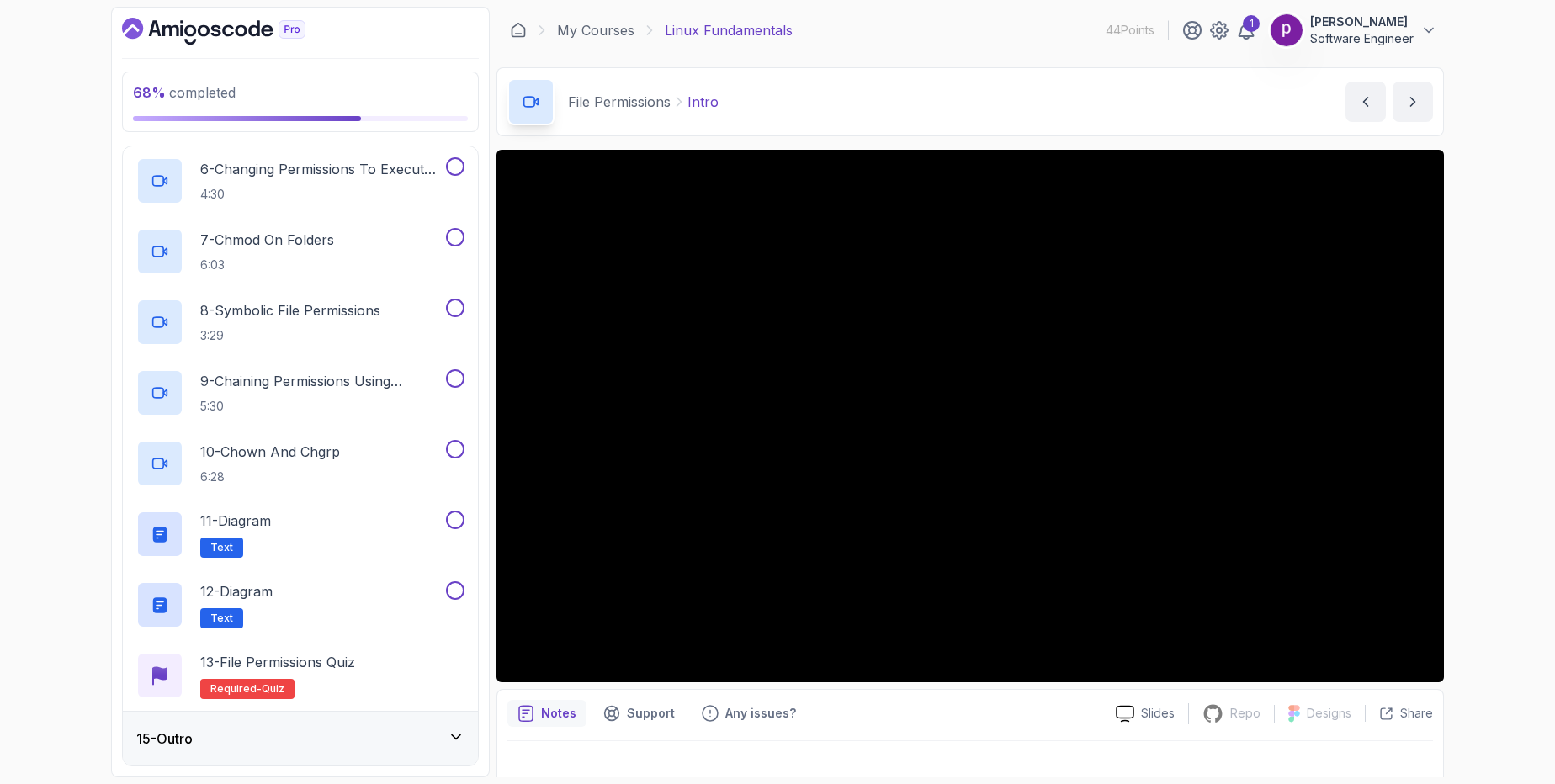
click at [326, 746] on div "15 - Outro" at bounding box center [300, 738] width 328 height 20
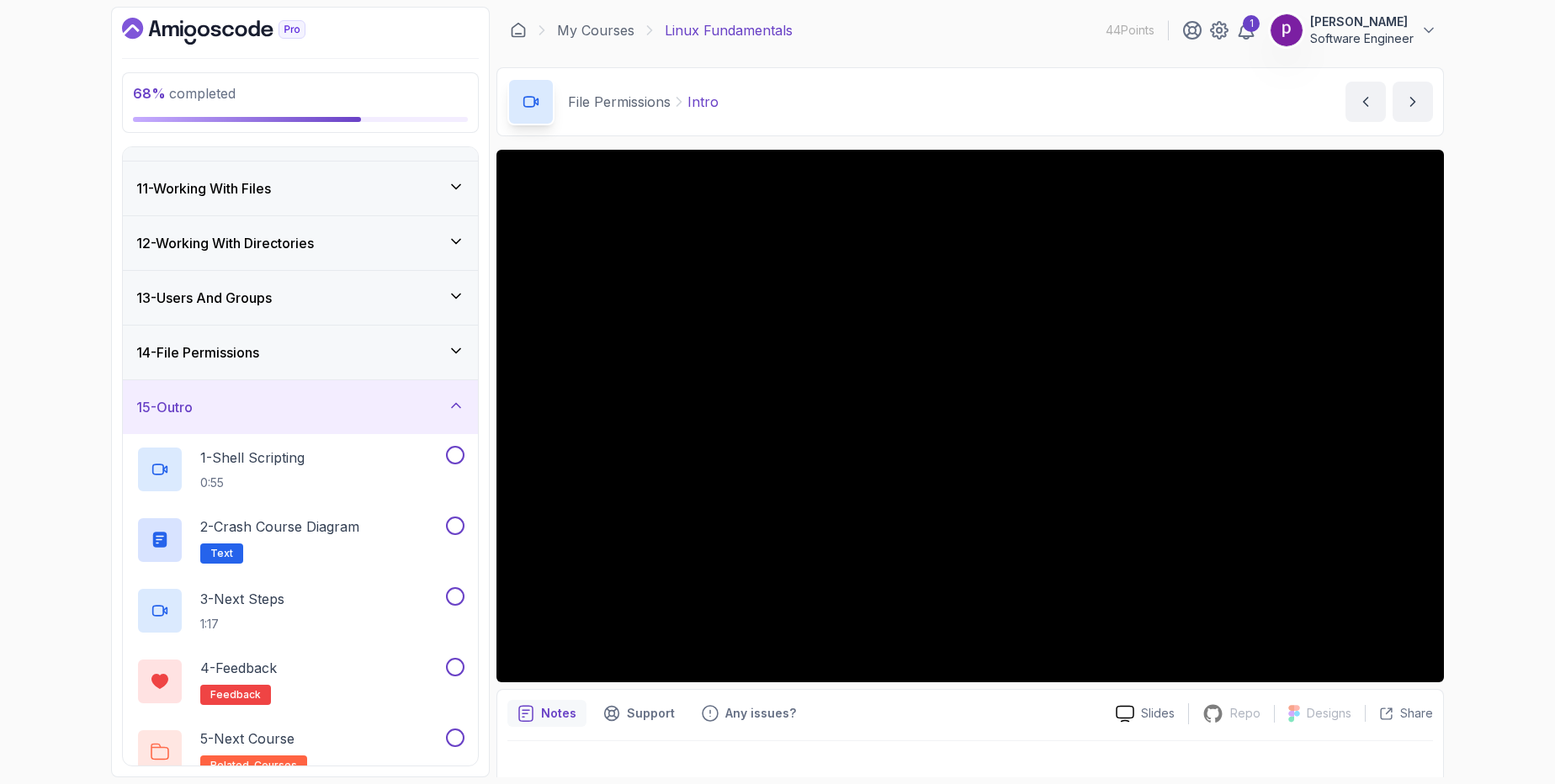
scroll to position [554, 0]
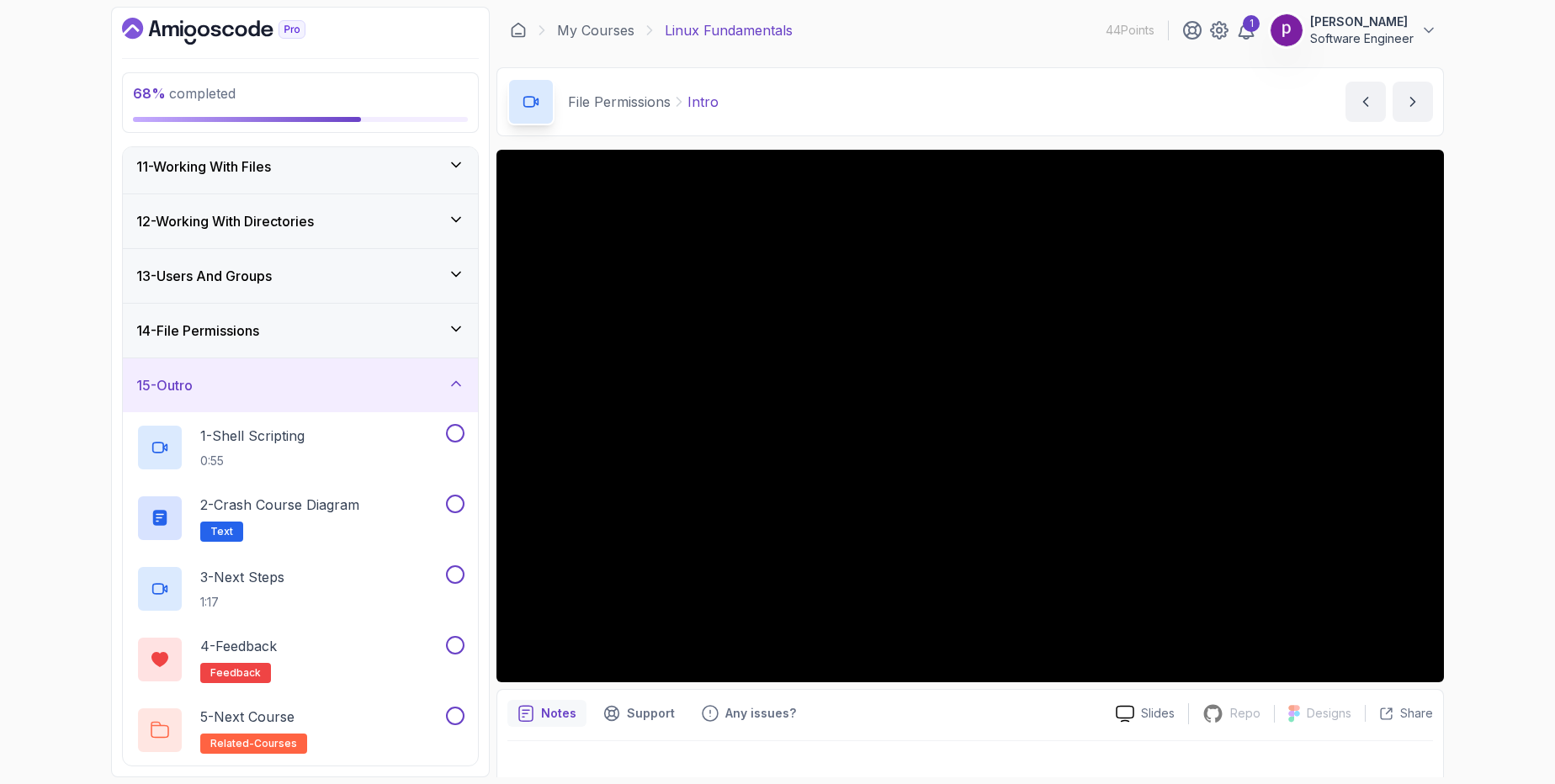
click at [283, 393] on div "15 - Outro" at bounding box center [300, 386] width 328 height 20
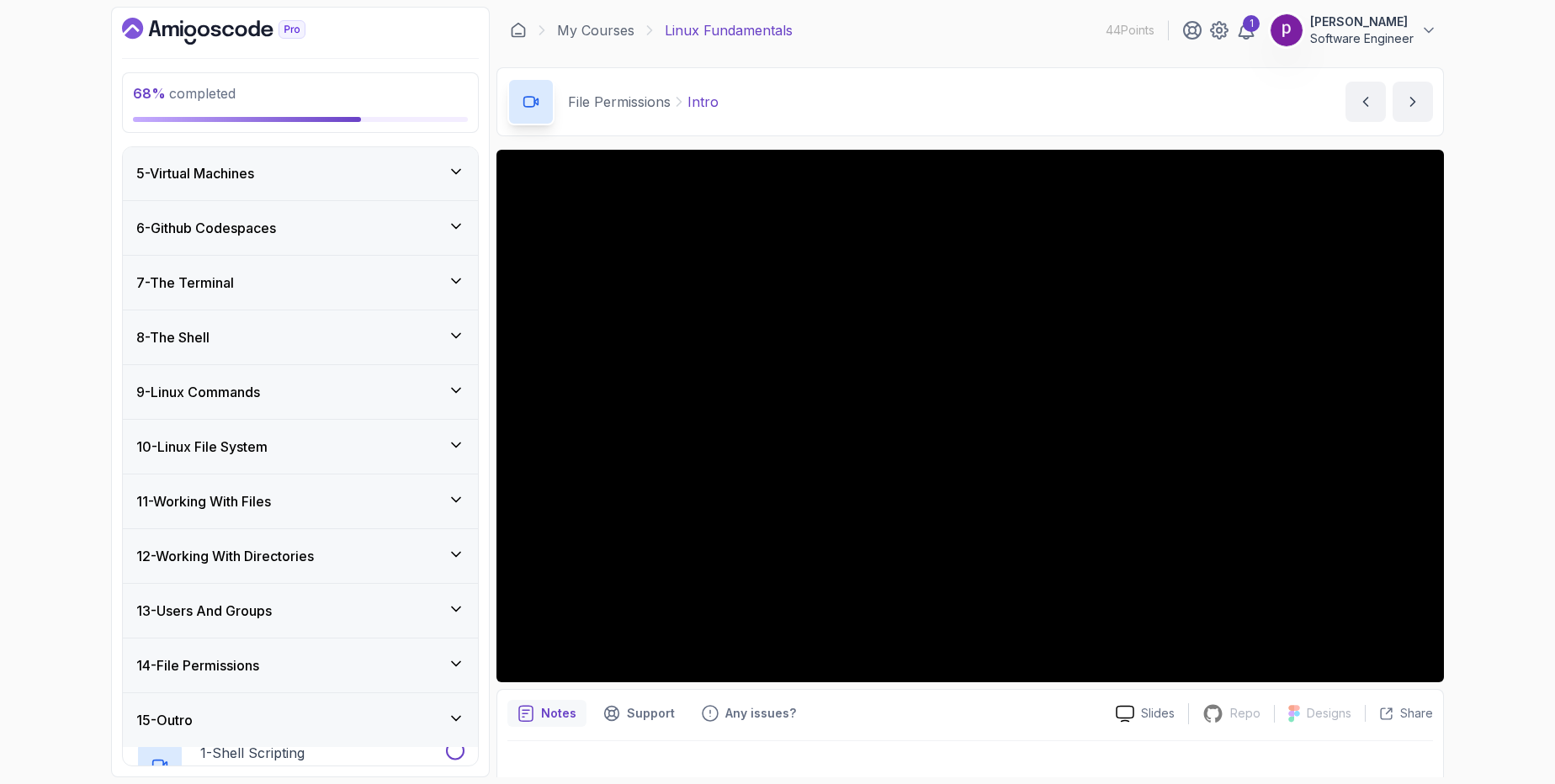
scroll to position [201, 0]
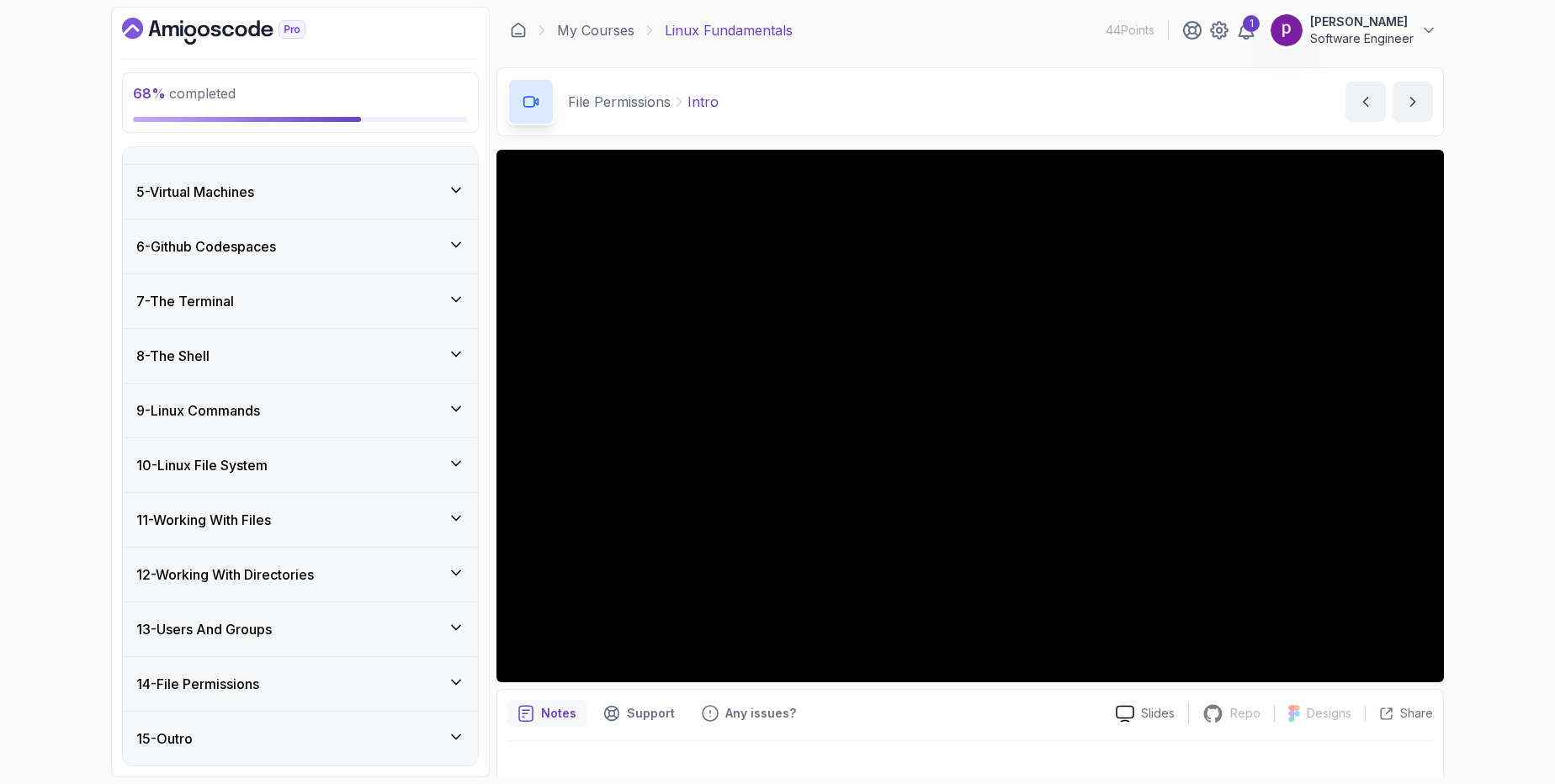
click at [286, 688] on div "14 - File Permissions" at bounding box center [300, 684] width 328 height 20
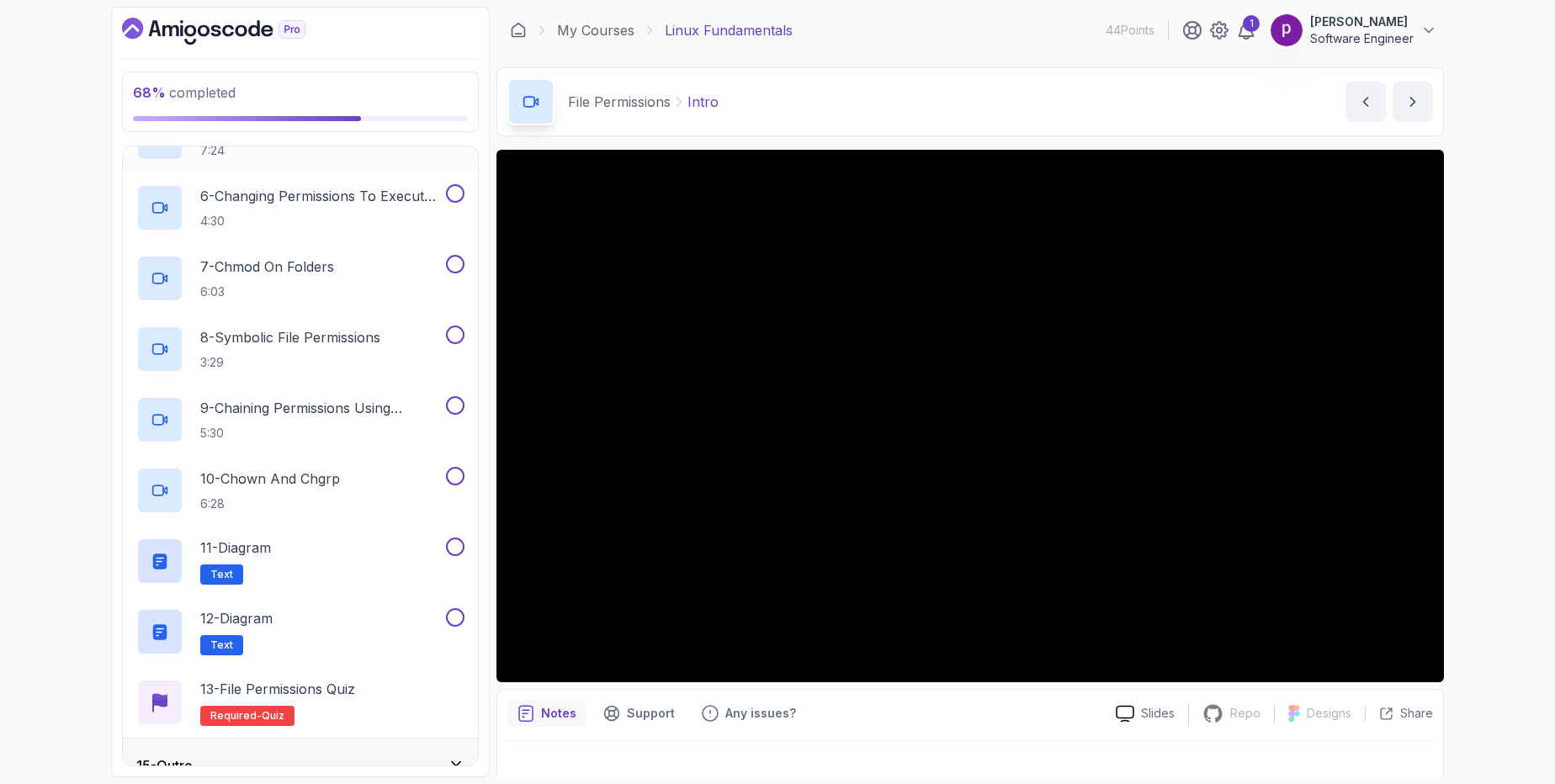
scroll to position [1119, 0]
